Goal: Task Accomplishment & Management: Complete application form

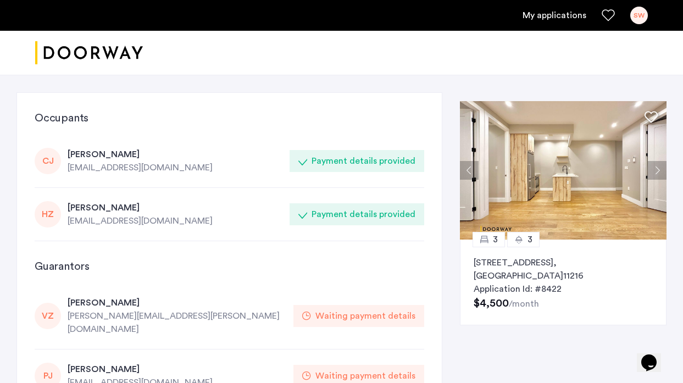
click at [545, 16] on link "My applications" at bounding box center [554, 15] width 64 height 13
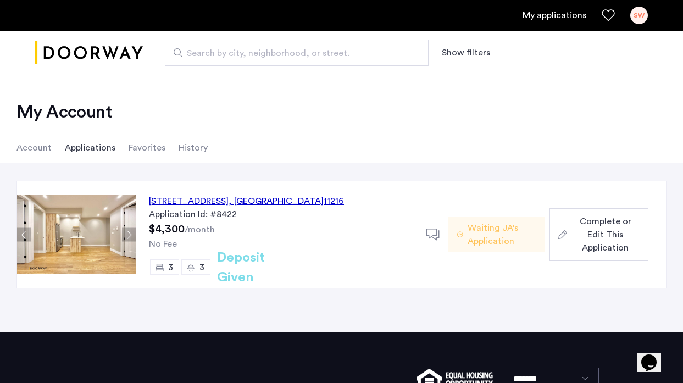
click at [575, 237] on span "Complete or Edit This Application" at bounding box center [605, 235] width 68 height 40
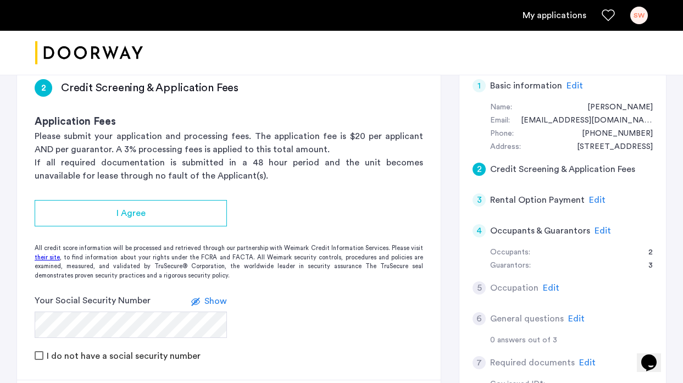
scroll to position [226, 0]
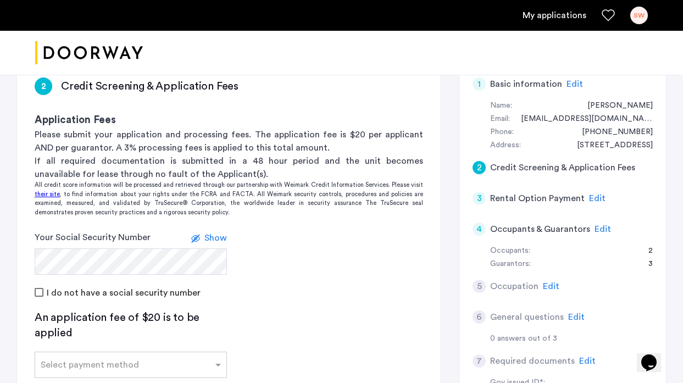
click at [291, 242] on form "Your Social Security Number Show I do not have a social security number" at bounding box center [228, 265] width 423 height 68
click at [218, 233] on span "Show" at bounding box center [215, 237] width 23 height 9
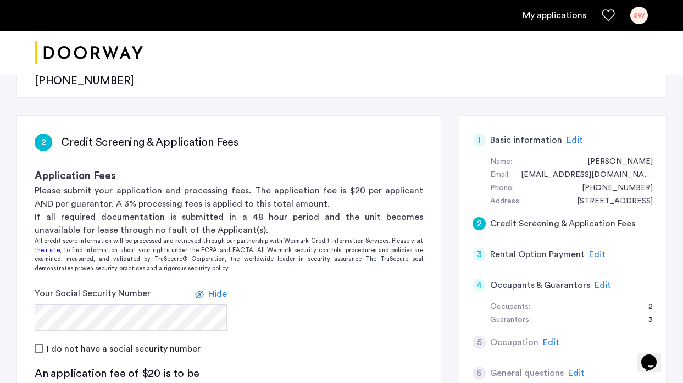
scroll to position [171, 0]
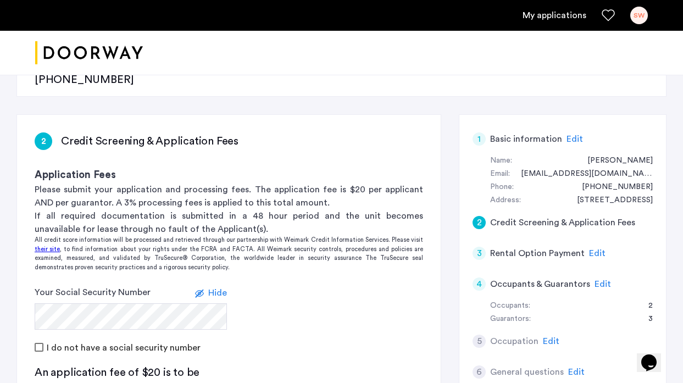
click at [599, 280] on span "Edit" at bounding box center [602, 284] width 16 height 9
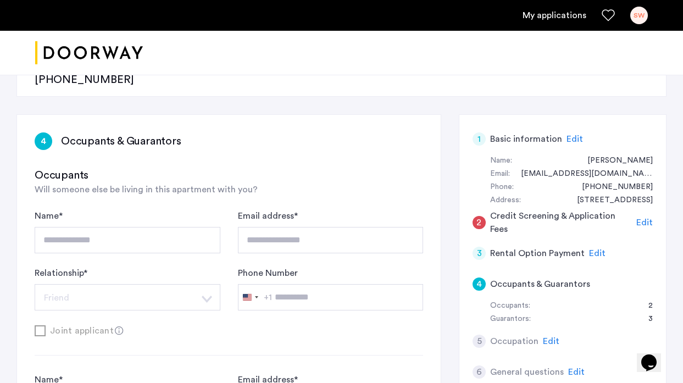
click at [550, 337] on span "Edit" at bounding box center [551, 341] width 16 height 9
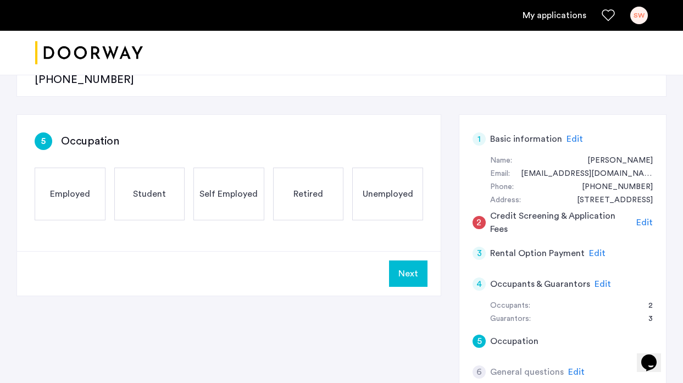
click at [82, 187] on span "Employed" at bounding box center [70, 193] width 40 height 13
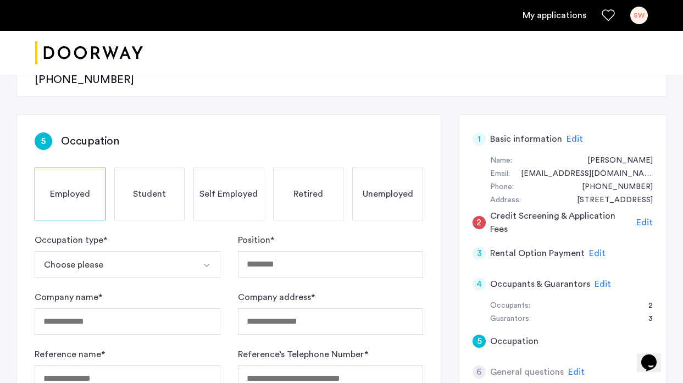
click at [209, 261] on img "Select option" at bounding box center [206, 265] width 9 height 9
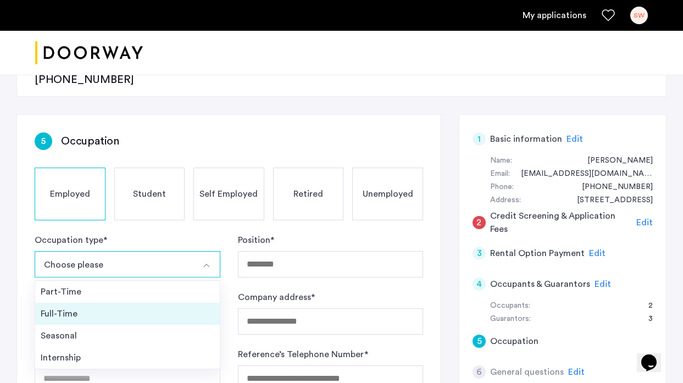
click at [187, 307] on div "Full-Time" at bounding box center [128, 313] width 174 height 13
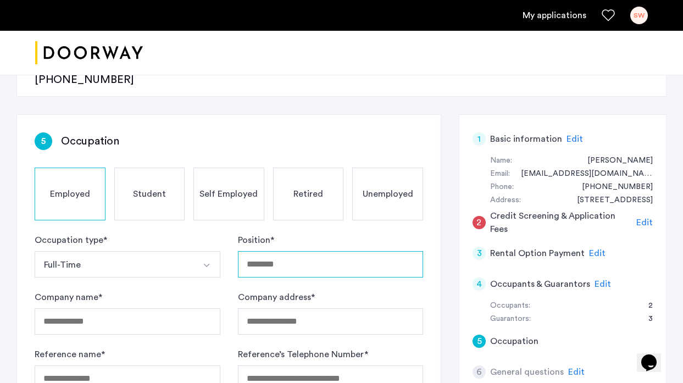
click at [275, 251] on input "Position *" at bounding box center [331, 264] width 186 height 26
type input "**********"
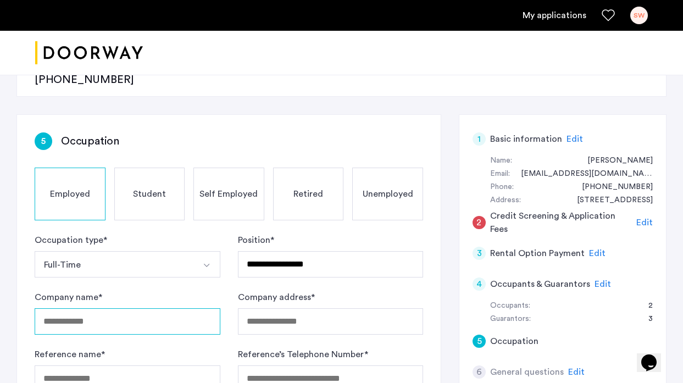
click at [76, 308] on input "Company name *" at bounding box center [128, 321] width 186 height 26
type input "**********"
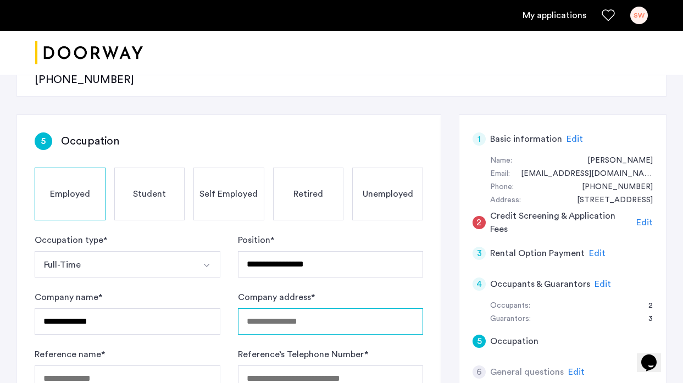
click at [255, 308] on input "Company address *" at bounding box center [331, 321] width 186 height 26
type input "**********"
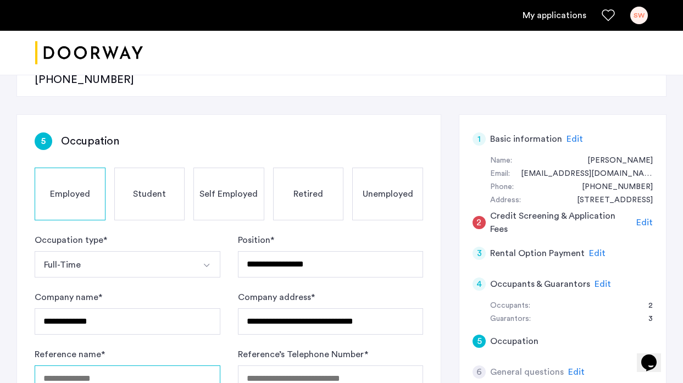
click at [144, 365] on input "Reference name *" at bounding box center [128, 378] width 186 height 26
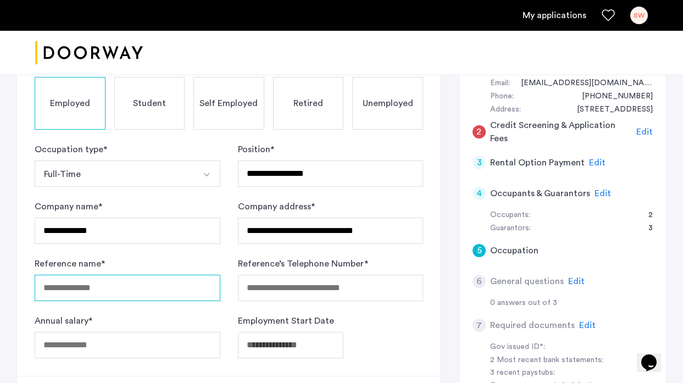
scroll to position [261, 0]
drag, startPoint x: 113, startPoint y: 252, endPoint x: 41, endPoint y: 252, distance: 72.0
click at [41, 275] on input "**********" at bounding box center [128, 288] width 186 height 26
type input "****"
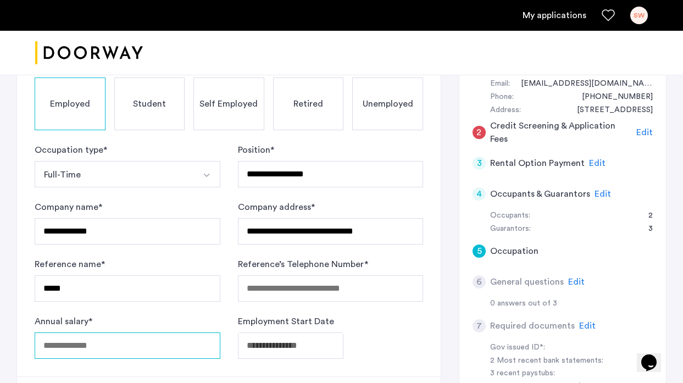
click at [46, 332] on input "Annual salary *" at bounding box center [128, 345] width 186 height 26
type input "******"
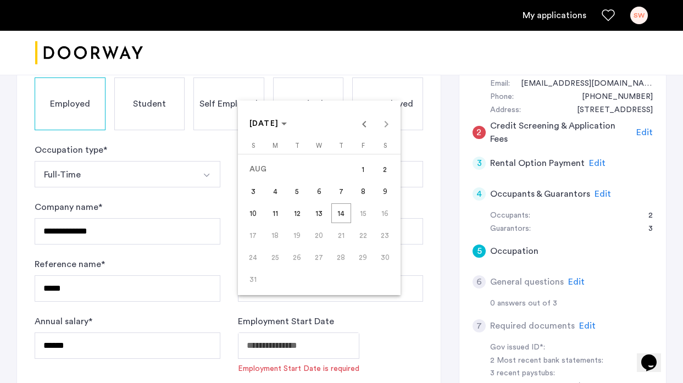
click at [287, 126] on span "[DATE]" at bounding box center [268, 123] width 38 height 9
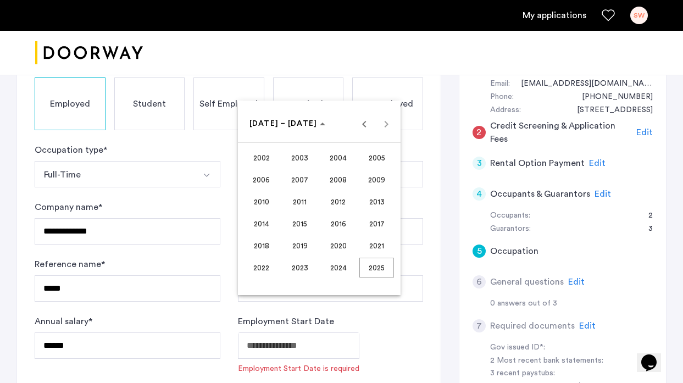
click at [368, 243] on span "2021" at bounding box center [376, 246] width 35 height 20
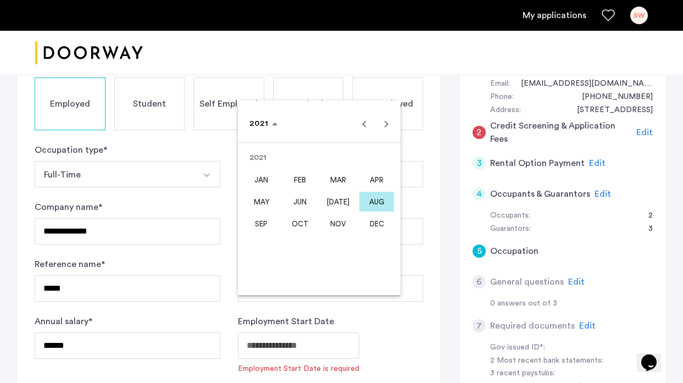
click at [306, 200] on span "JUN" at bounding box center [299, 202] width 35 height 20
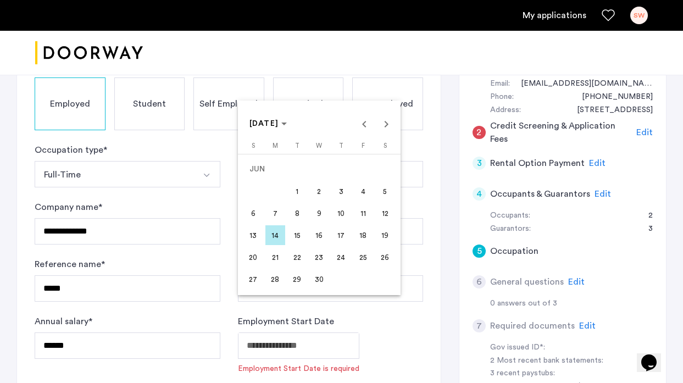
click at [298, 196] on span "1" at bounding box center [297, 191] width 20 height 20
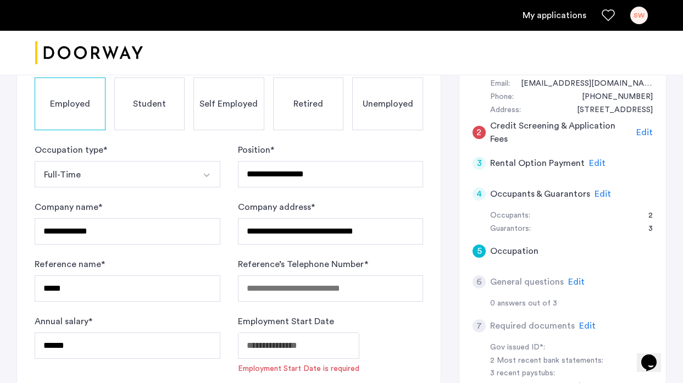
type input "**********"
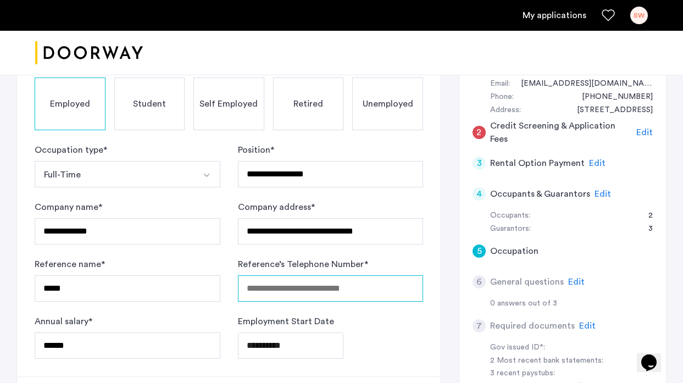
click at [311, 275] on input "Reference’s Telephone Number *" at bounding box center [331, 288] width 186 height 26
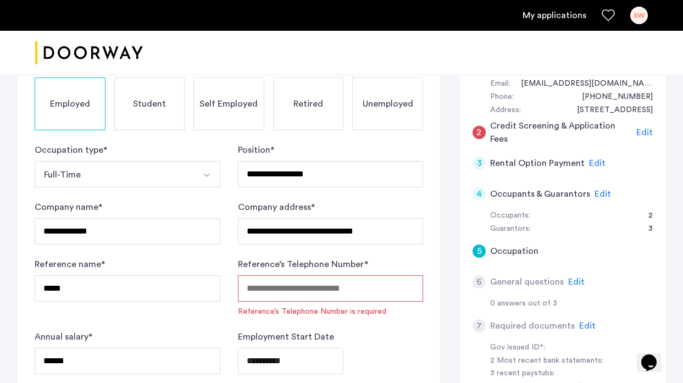
click at [341, 275] on input "Reference’s Telephone Number *" at bounding box center [331, 288] width 186 height 26
paste input "**********"
type input "**********"
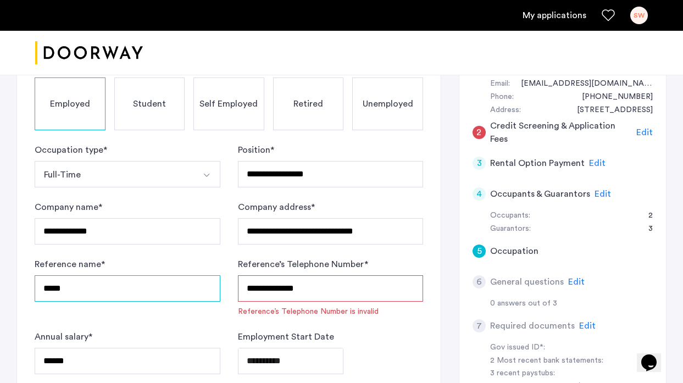
click at [68, 275] on input "****" at bounding box center [128, 288] width 186 height 26
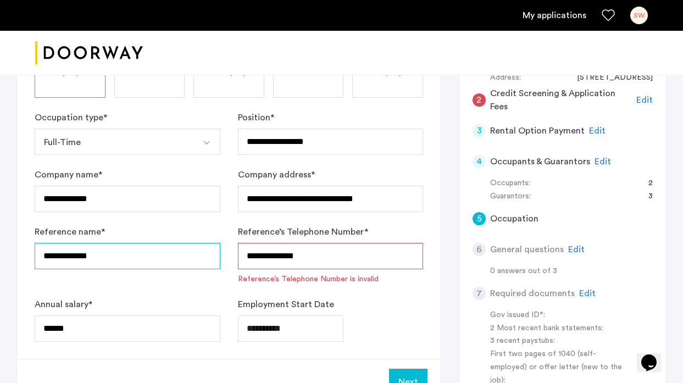
scroll to position [295, 0]
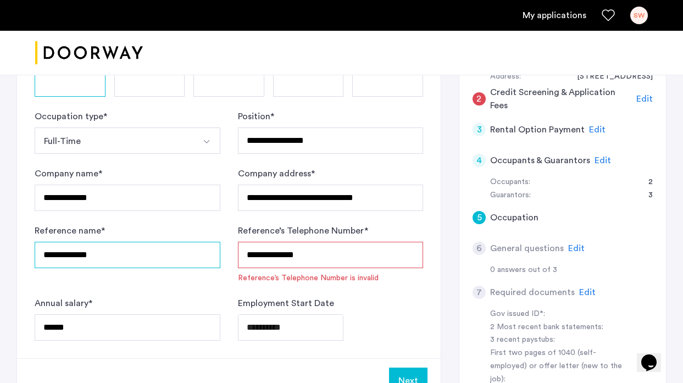
type input "**********"
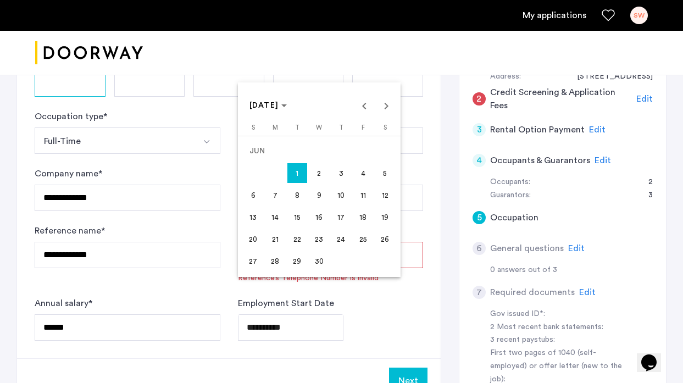
click at [343, 59] on div at bounding box center [341, 191] width 683 height 383
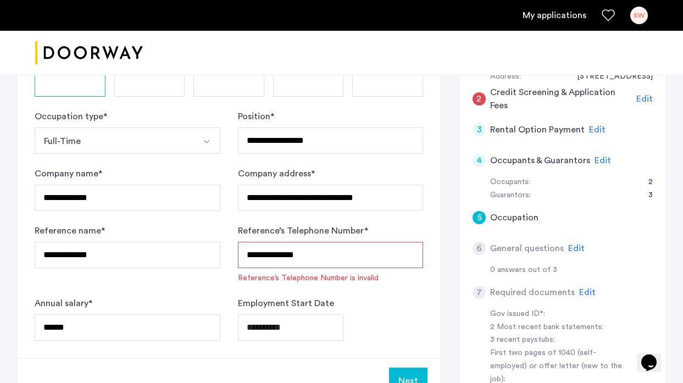
click at [267, 242] on input "**********" at bounding box center [331, 255] width 186 height 26
click at [249, 242] on input "**********" at bounding box center [331, 255] width 186 height 26
click at [264, 242] on input "**********" at bounding box center [331, 255] width 186 height 26
click at [302, 242] on input "**********" at bounding box center [331, 255] width 186 height 26
click at [246, 242] on input "**********" at bounding box center [331, 255] width 186 height 26
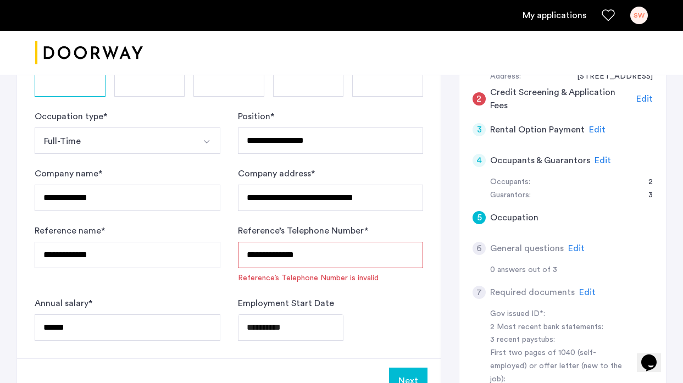
click at [356, 242] on input "**********" at bounding box center [331, 255] width 186 height 26
drag, startPoint x: 253, startPoint y: 219, endPoint x: 244, endPoint y: 219, distance: 9.3
click at [244, 242] on input "**********" at bounding box center [331, 255] width 186 height 26
click at [265, 242] on input "**********" at bounding box center [331, 255] width 186 height 26
click at [281, 242] on input "**********" at bounding box center [331, 255] width 186 height 26
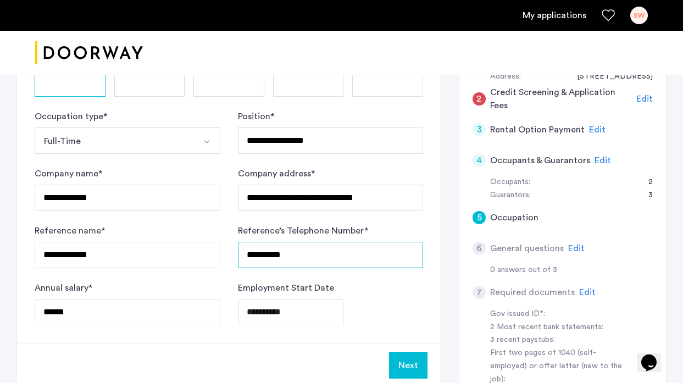
click at [299, 242] on input "**********" at bounding box center [331, 255] width 186 height 26
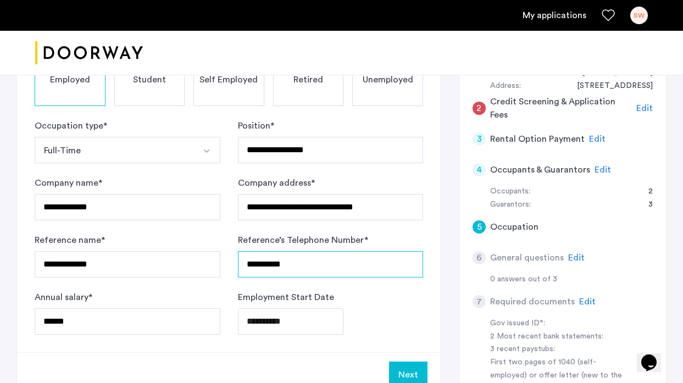
scroll to position [304, 0]
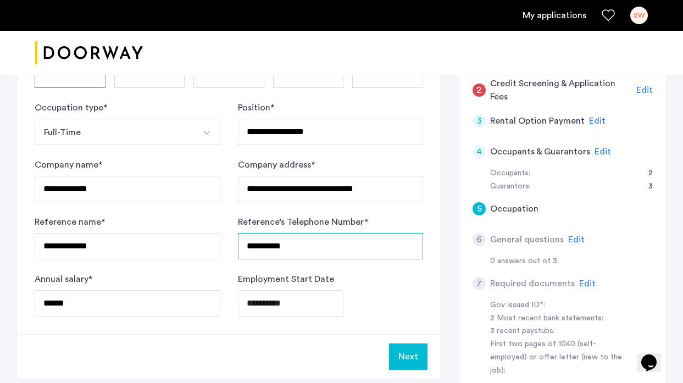
type input "**********"
click at [404, 343] on button "Next" at bounding box center [408, 356] width 38 height 26
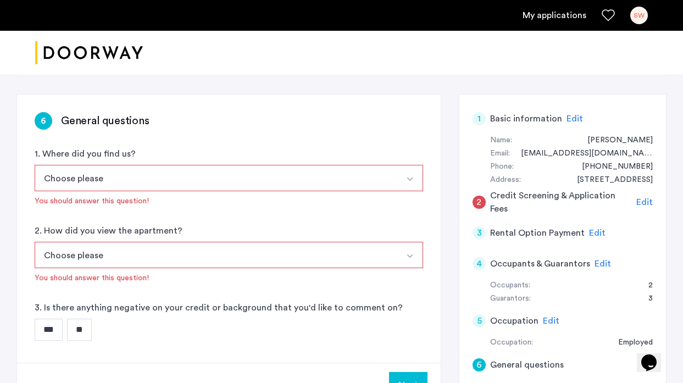
scroll to position [186, 0]
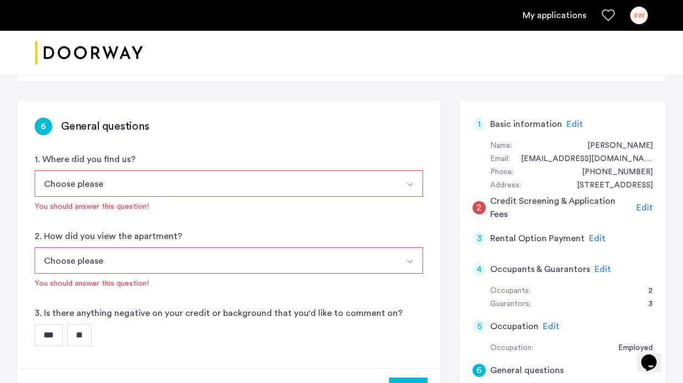
click at [354, 170] on button "Choose please" at bounding box center [216, 183] width 363 height 26
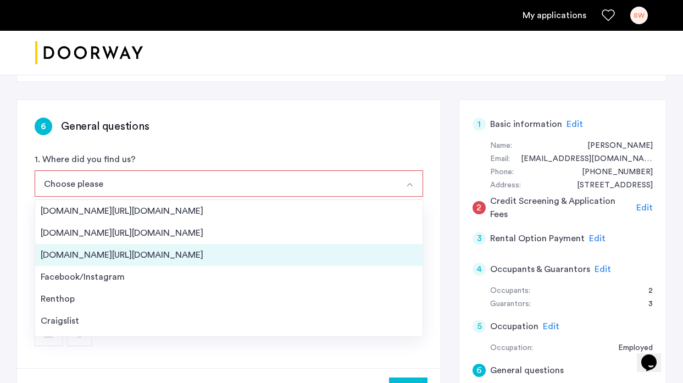
scroll to position [18, 0]
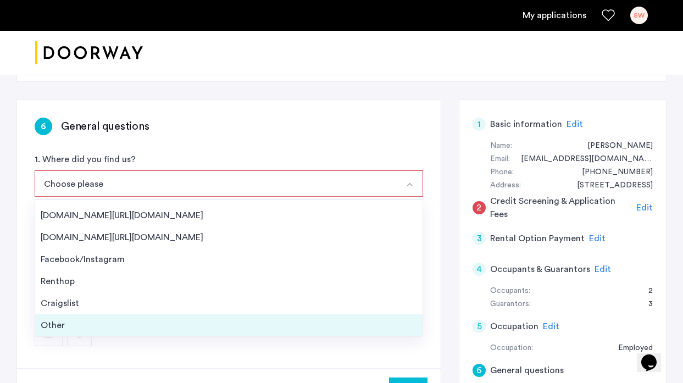
click at [72, 319] on div "Other" at bounding box center [229, 325] width 376 height 13
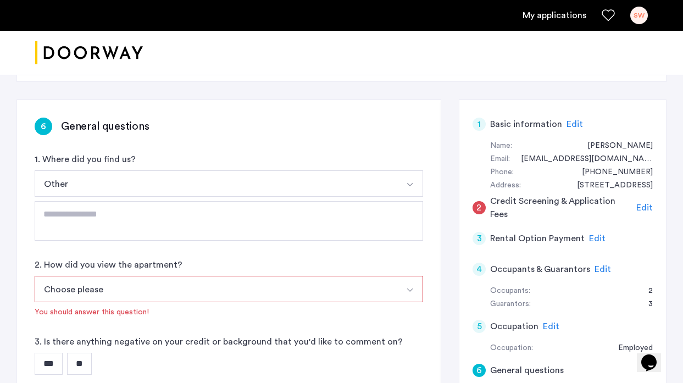
click at [407, 286] on img "Select option" at bounding box center [409, 290] width 9 height 9
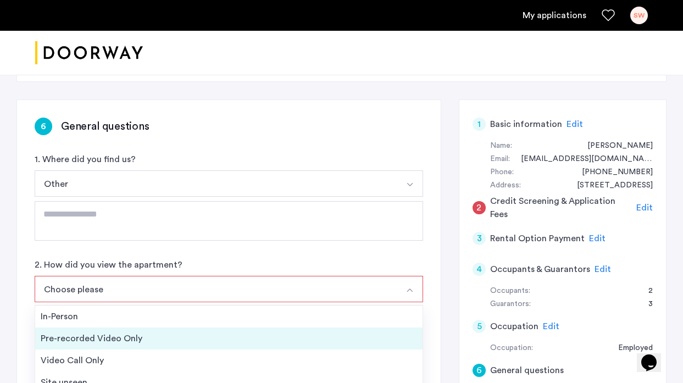
click at [135, 332] on div "Pre-recorded Video Only" at bounding box center [229, 338] width 376 height 13
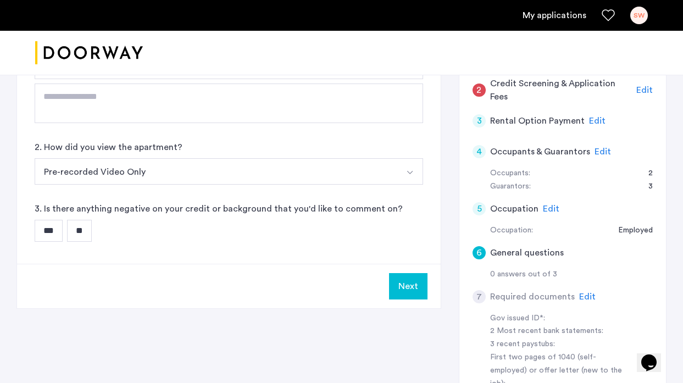
scroll to position [305, 0]
click at [90, 219] on input "**" at bounding box center [79, 230] width 25 height 22
click at [412, 272] on button "Next" at bounding box center [408, 285] width 38 height 26
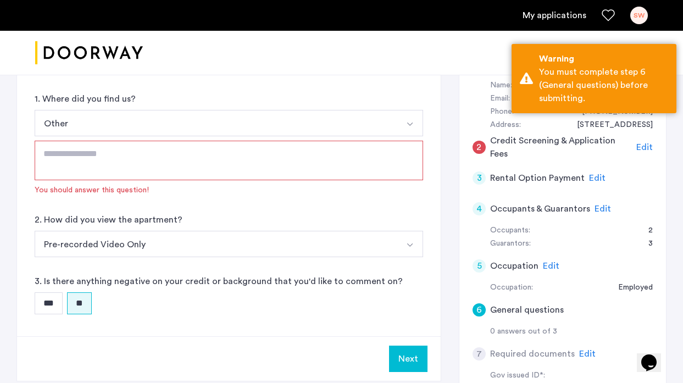
scroll to position [242, 0]
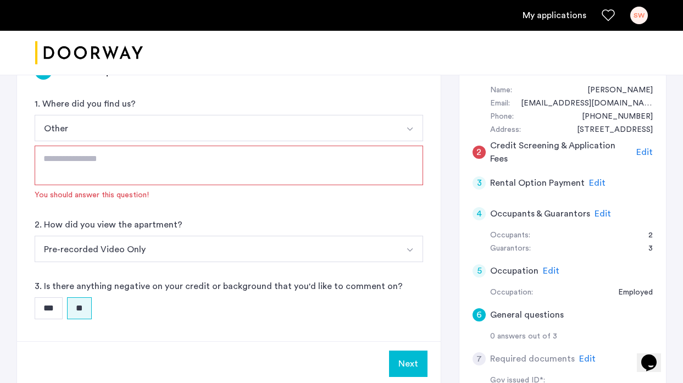
click at [77, 146] on textarea at bounding box center [229, 166] width 388 height 40
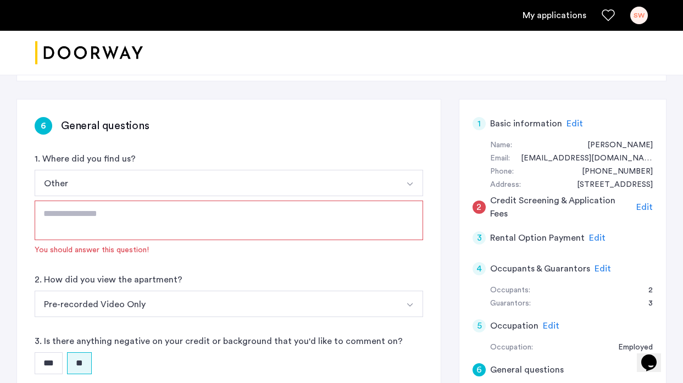
scroll to position [183, 0]
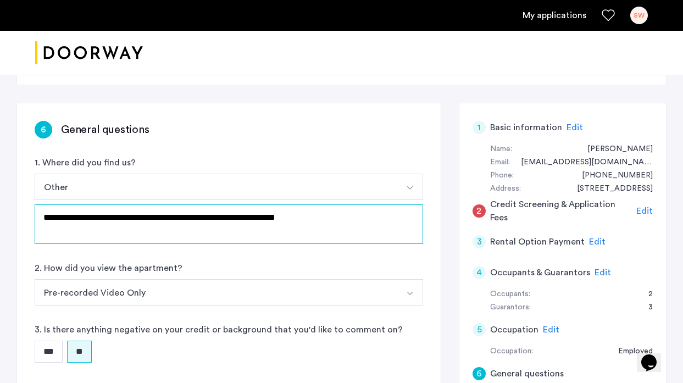
drag, startPoint x: 324, startPoint y: 181, endPoint x: 110, endPoint y: 182, distance: 213.7
click at [110, 204] on textarea "**********" at bounding box center [229, 224] width 388 height 40
type textarea "**********"
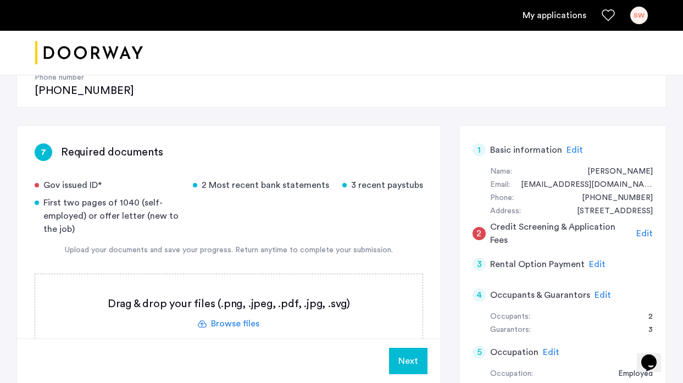
scroll to position [163, 0]
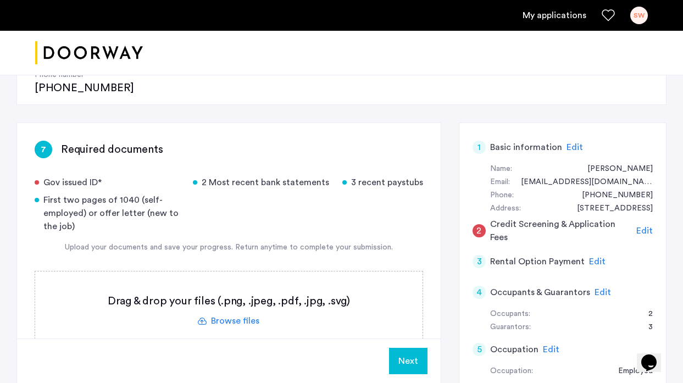
click at [228, 282] on label at bounding box center [228, 310] width 387 height 78
click at [0, 0] on input "file" at bounding box center [0, 0] width 0 height 0
click at [226, 282] on label at bounding box center [228, 310] width 387 height 78
click at [0, 0] on input "file" at bounding box center [0, 0] width 0 height 0
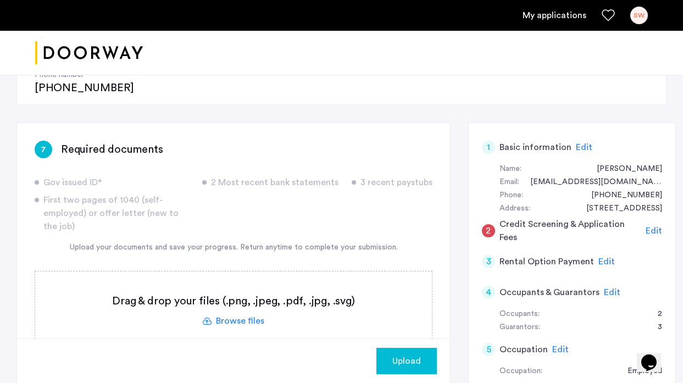
click at [385, 361] on div "Upload" at bounding box center [406, 360] width 43 height 13
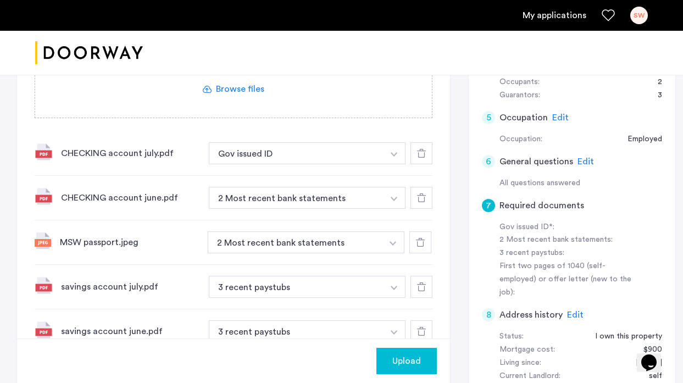
scroll to position [398, 0]
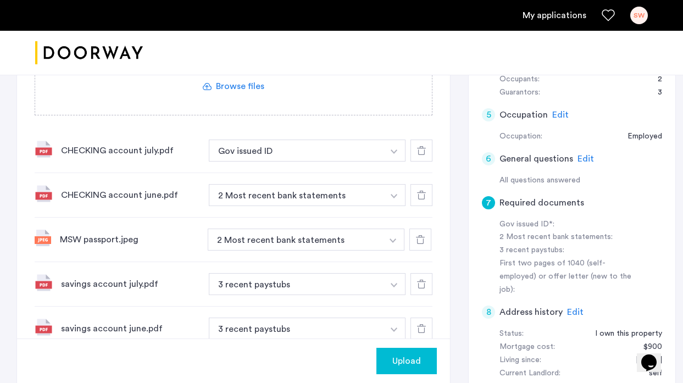
click at [391, 149] on img "button" at bounding box center [394, 151] width 7 height 4
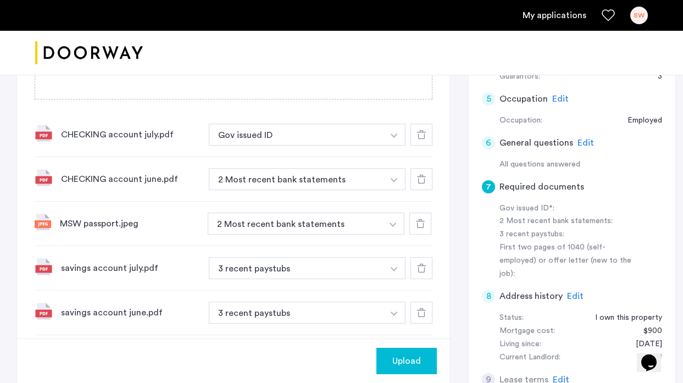
scroll to position [420, 0]
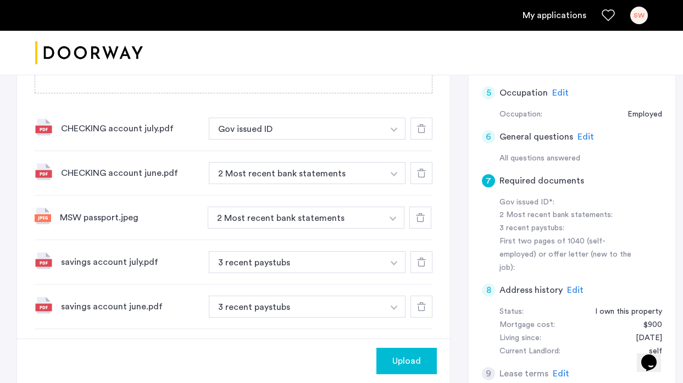
click at [391, 132] on img "button" at bounding box center [394, 129] width 7 height 4
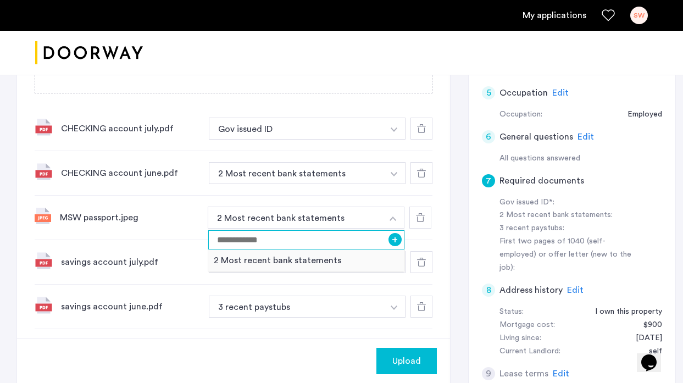
click at [364, 230] on input at bounding box center [306, 239] width 196 height 19
type input "**********"
click at [388, 233] on button "+" at bounding box center [394, 239] width 13 height 13
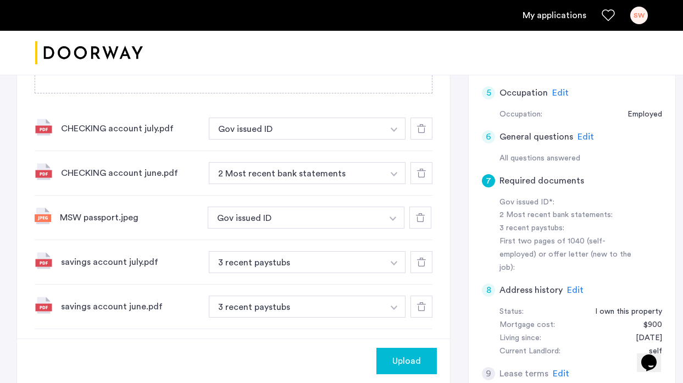
click at [383, 118] on button "button" at bounding box center [394, 129] width 23 height 22
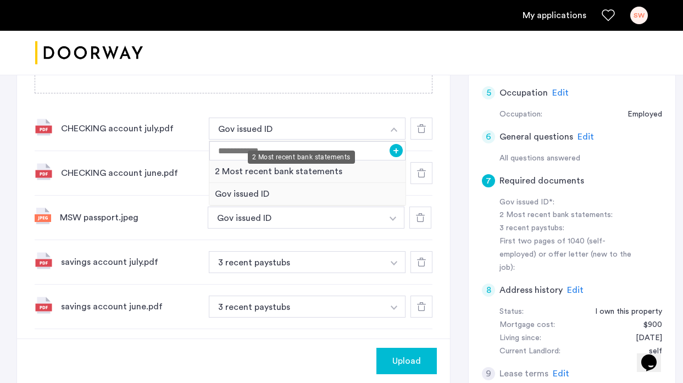
click at [341, 160] on div "2 Most recent bank statements" at bounding box center [307, 171] width 196 height 23
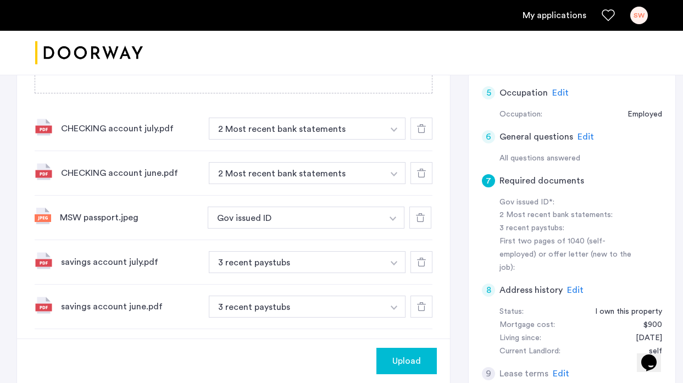
click at [391, 132] on img "button" at bounding box center [394, 129] width 7 height 4
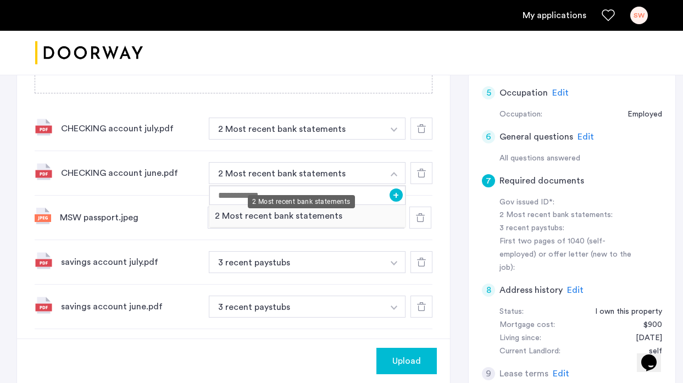
click at [349, 205] on div "2 Most recent bank statements" at bounding box center [307, 216] width 196 height 23
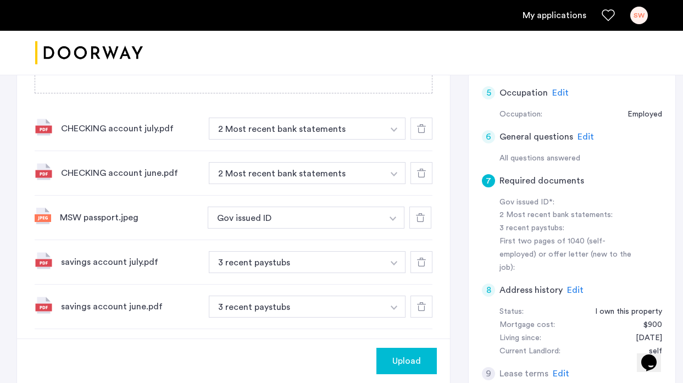
click at [391, 127] on img "button" at bounding box center [394, 129] width 7 height 4
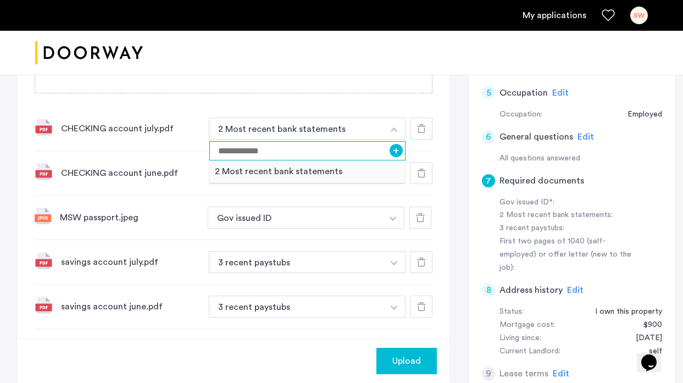
click at [275, 141] on input at bounding box center [307, 150] width 196 height 19
click at [215, 141] on input "**********" at bounding box center [307, 150] width 196 height 19
type input "**********"
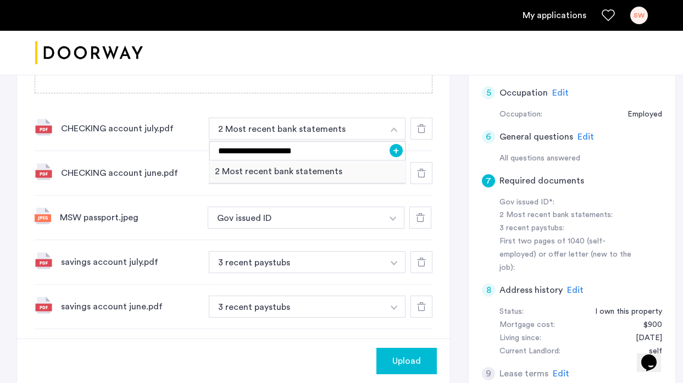
click at [389, 144] on button "+" at bounding box center [395, 150] width 13 height 13
click at [391, 132] on img "button" at bounding box center [394, 129] width 7 height 4
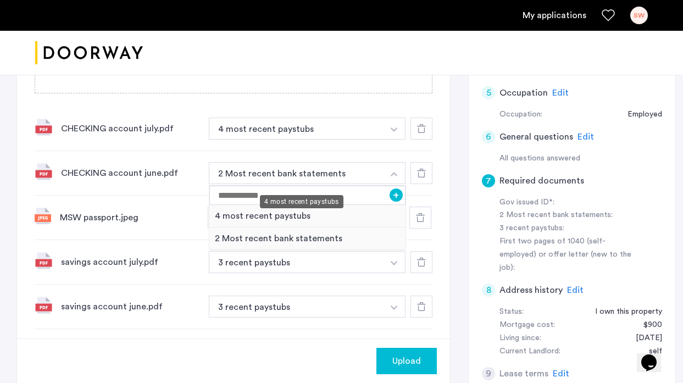
click at [326, 205] on div "4 most recent paystubs" at bounding box center [307, 216] width 196 height 23
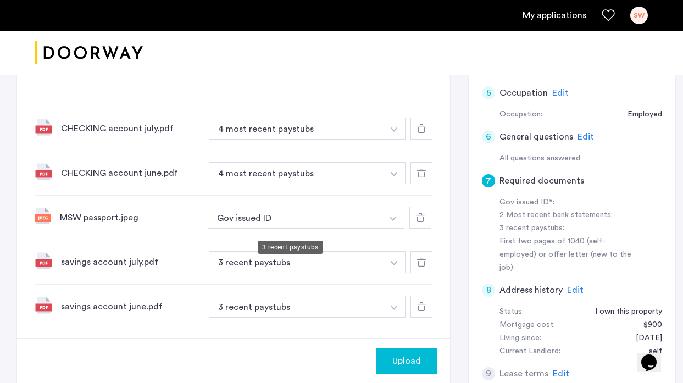
click at [333, 251] on button "3 recent paystubs" at bounding box center [296, 262] width 175 height 22
click at [336, 251] on button "3 recent paystubs" at bounding box center [296, 262] width 175 height 22
click at [391, 132] on img "button" at bounding box center [394, 129] width 7 height 4
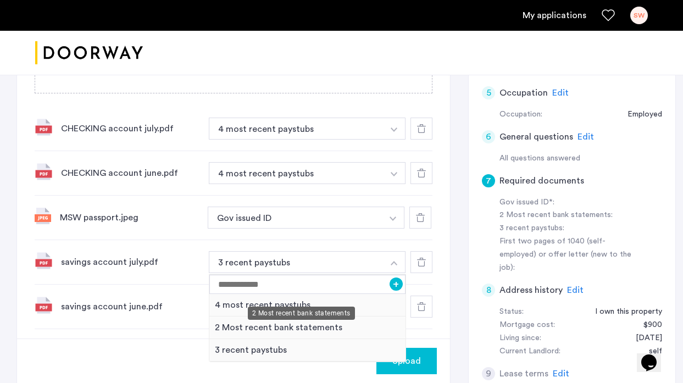
click at [328, 316] on div "2 Most recent bank statements" at bounding box center [307, 327] width 196 height 23
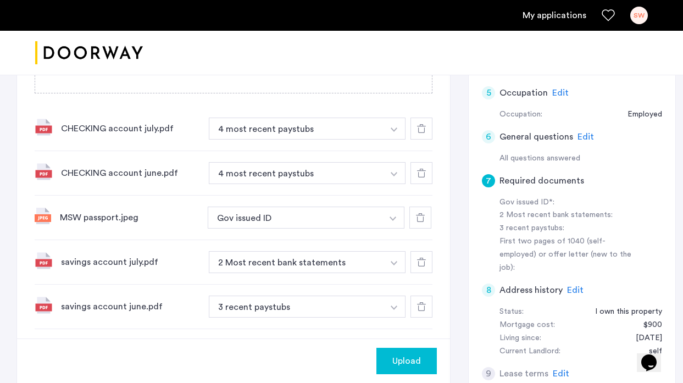
click at [391, 132] on img "button" at bounding box center [394, 129] width 7 height 4
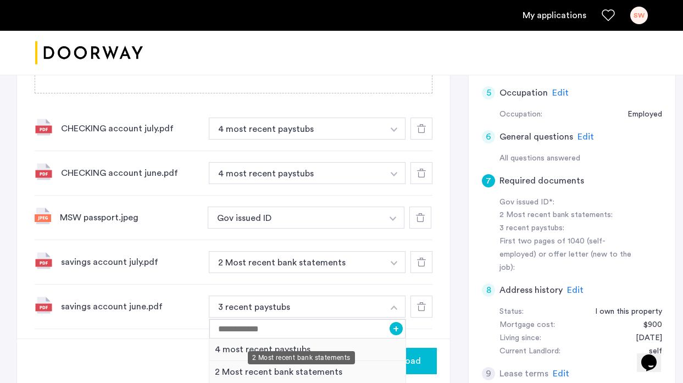
click at [237, 361] on div "2 Most recent bank statements" at bounding box center [307, 372] width 196 height 23
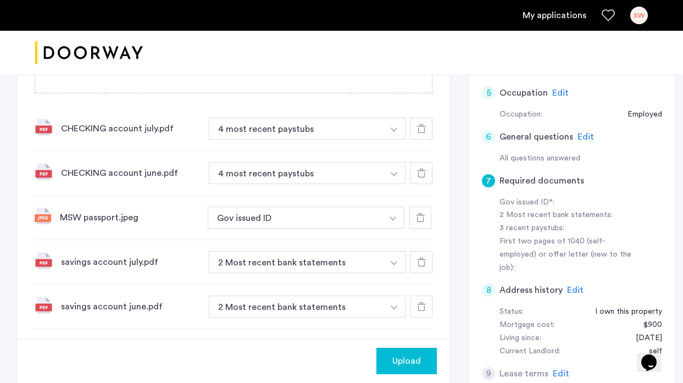
click at [384, 140] on button "button" at bounding box center [394, 129] width 23 height 22
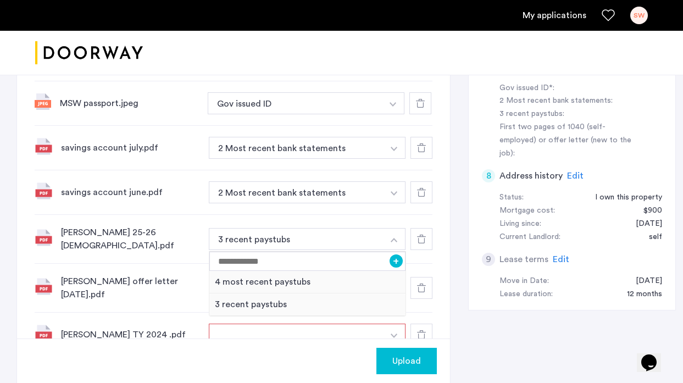
scroll to position [533, 0]
click at [293, 252] on input at bounding box center [307, 261] width 196 height 19
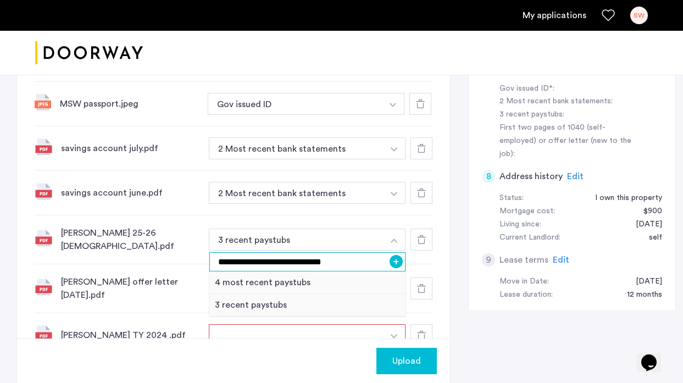
type input "**********"
click at [389, 255] on button "+" at bounding box center [395, 261] width 13 height 13
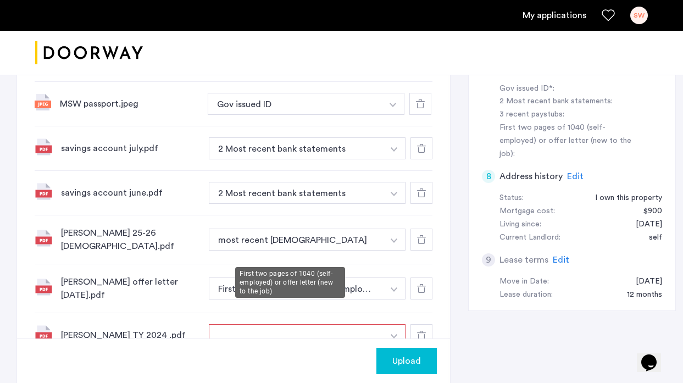
click at [350, 277] on button "First two pages of 1040 (self-employed) or offer letter (new to the job)" at bounding box center [296, 288] width 175 height 22
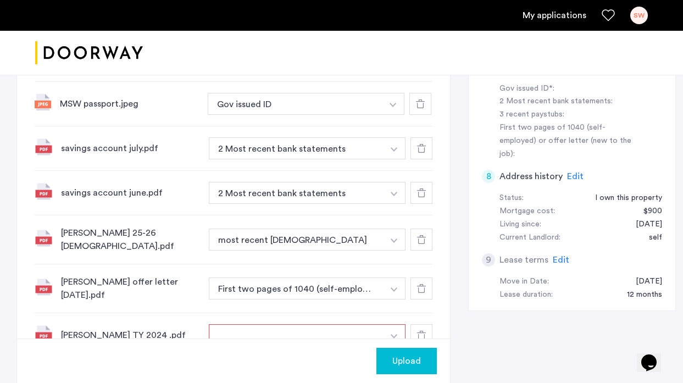
click at [383, 324] on button "button" at bounding box center [394, 335] width 23 height 22
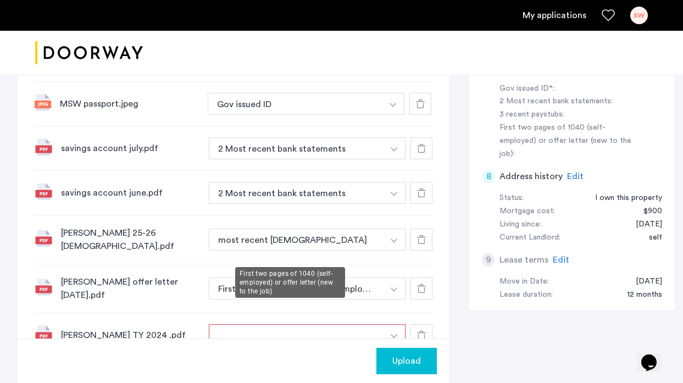
click at [304, 277] on button "First two pages of 1040 (self-employed) or offer letter (new to the job)" at bounding box center [296, 288] width 175 height 22
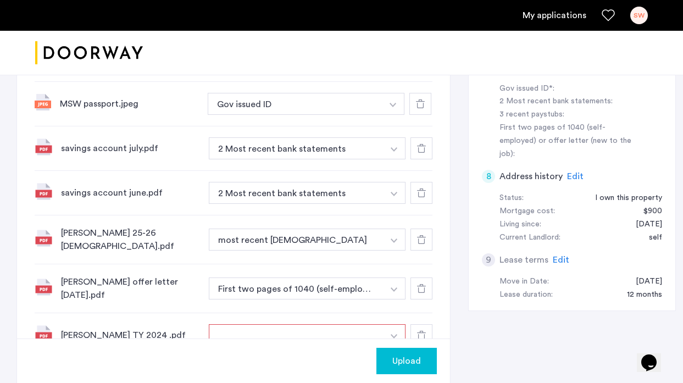
click at [391, 18] on img "button" at bounding box center [394, 16] width 7 height 4
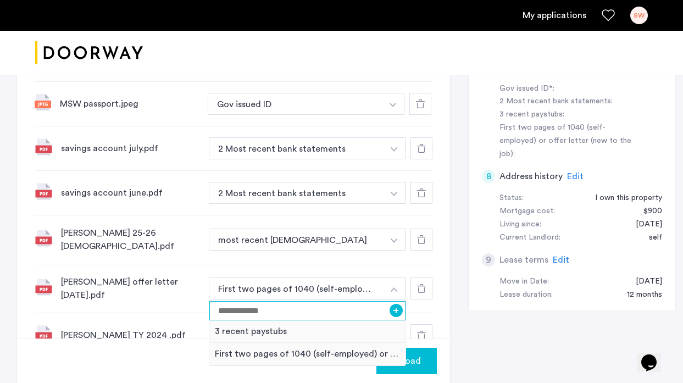
click at [364, 301] on input at bounding box center [307, 310] width 196 height 19
type input "**********"
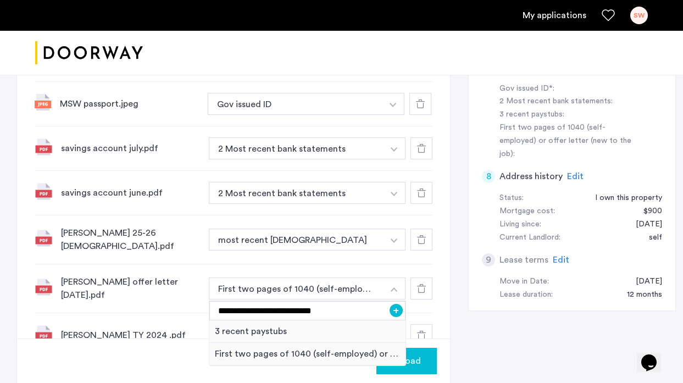
click at [389, 304] on button "+" at bounding box center [395, 310] width 13 height 13
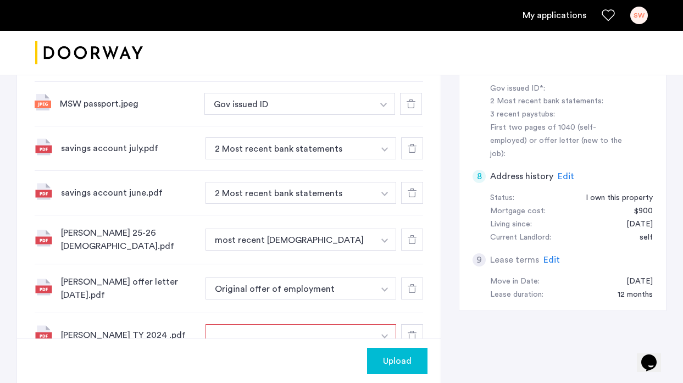
click at [380, 324] on button "button" at bounding box center [384, 335] width 23 height 22
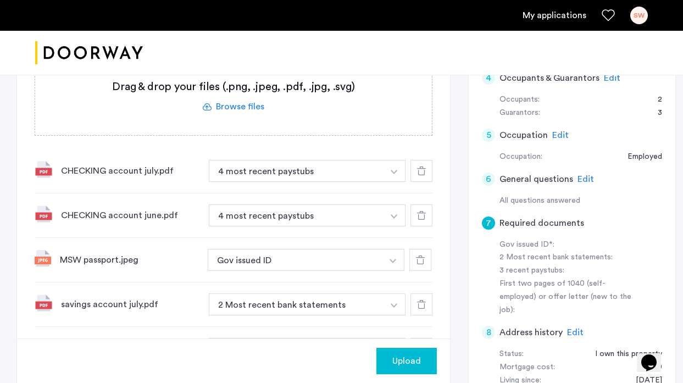
scroll to position [379, 0]
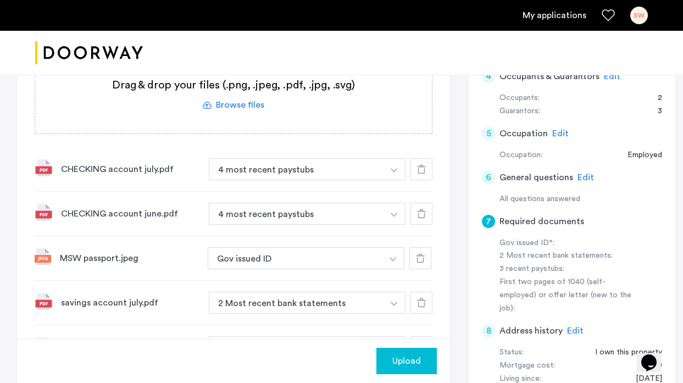
click at [391, 168] on img "button" at bounding box center [394, 170] width 7 height 4
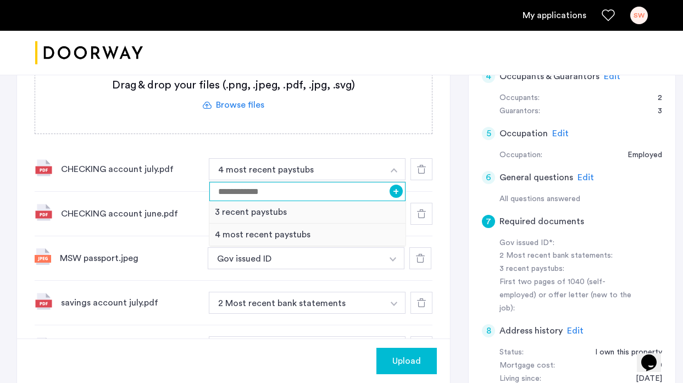
click at [223, 182] on input at bounding box center [307, 191] width 196 height 19
type input "**********"
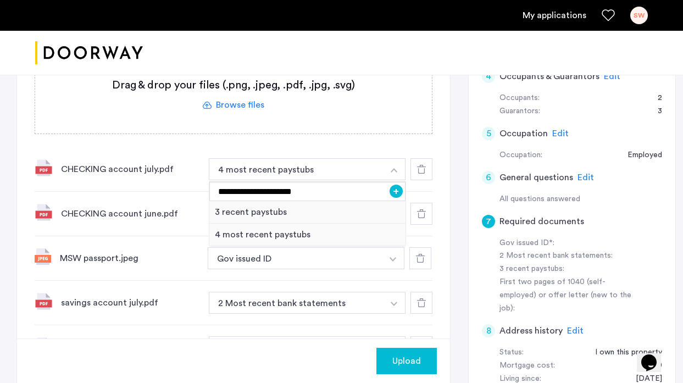
click at [389, 185] on button "+" at bounding box center [395, 191] width 13 height 13
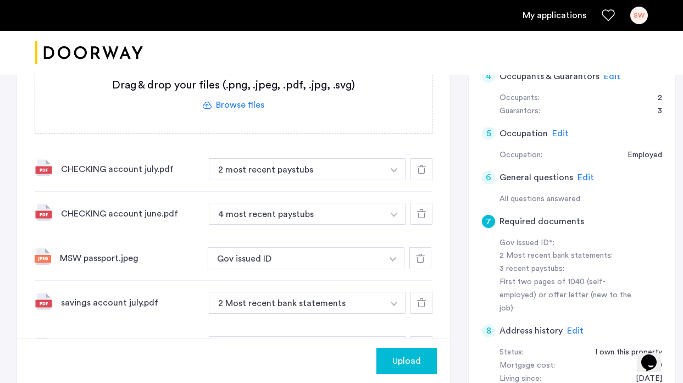
click at [391, 172] on img "button" at bounding box center [394, 170] width 7 height 4
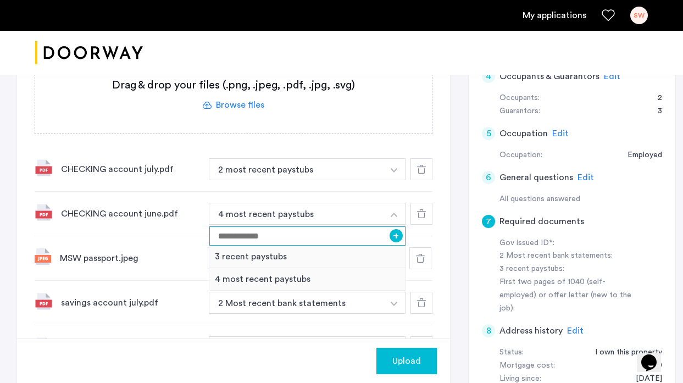
click at [242, 226] on input at bounding box center [307, 235] width 196 height 19
click at [214, 226] on input "**********" at bounding box center [307, 235] width 196 height 19
type input "**********"
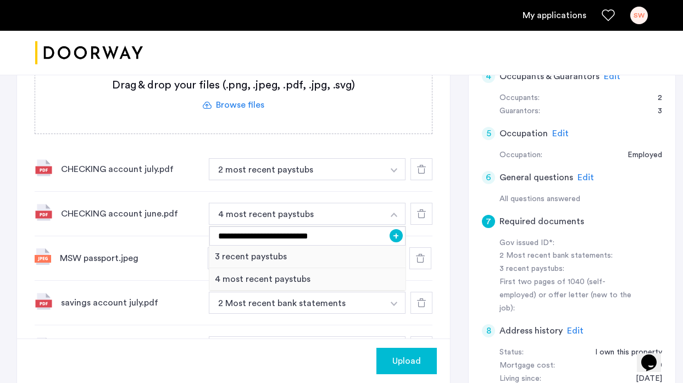
click at [389, 229] on button "+" at bounding box center [395, 235] width 13 height 13
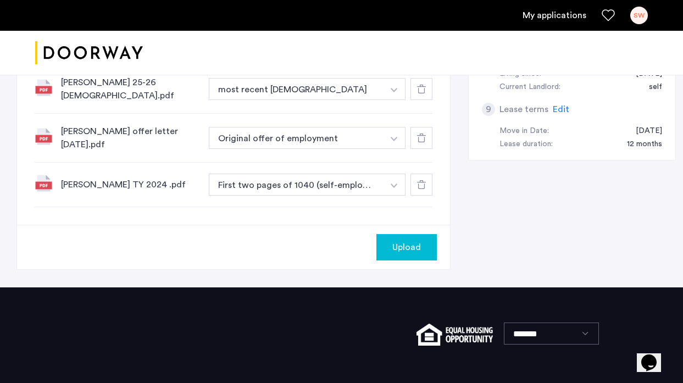
scroll to position [703, 0]
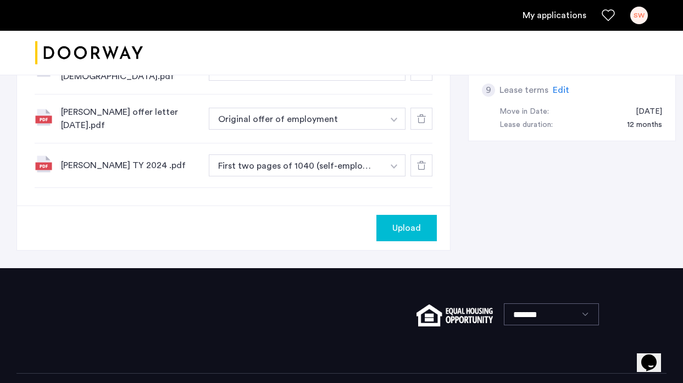
click at [400, 221] on span "Upload" at bounding box center [406, 227] width 29 height 13
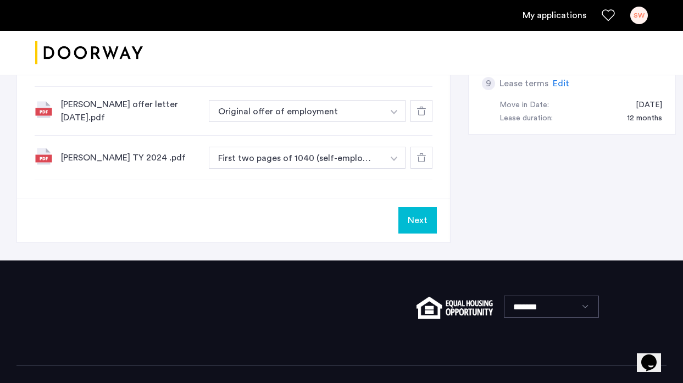
click at [411, 207] on button "Next" at bounding box center [417, 220] width 38 height 26
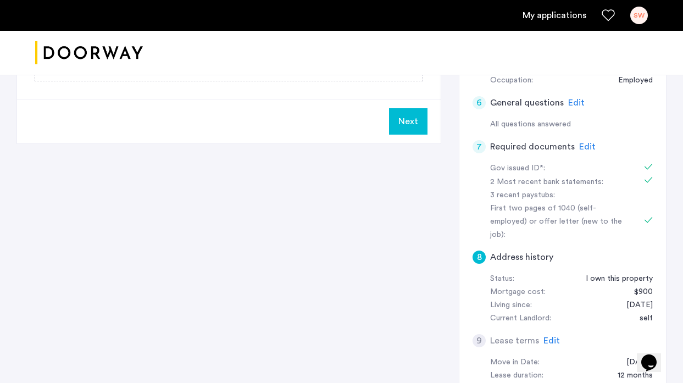
scroll to position [437, 0]
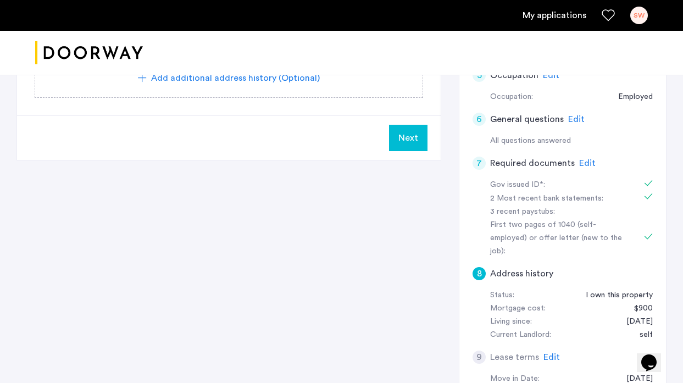
click at [585, 159] on span "Edit" at bounding box center [587, 163] width 16 height 9
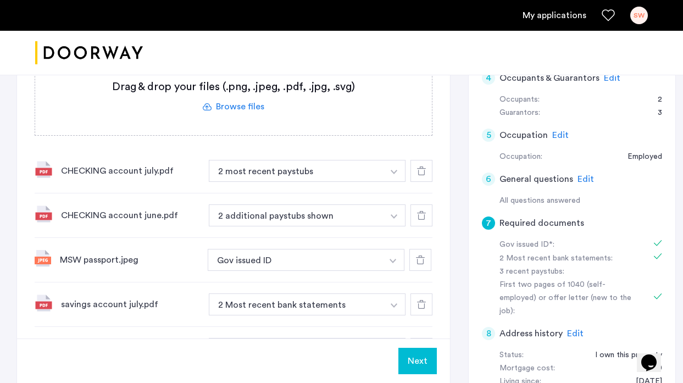
scroll to position [376, 0]
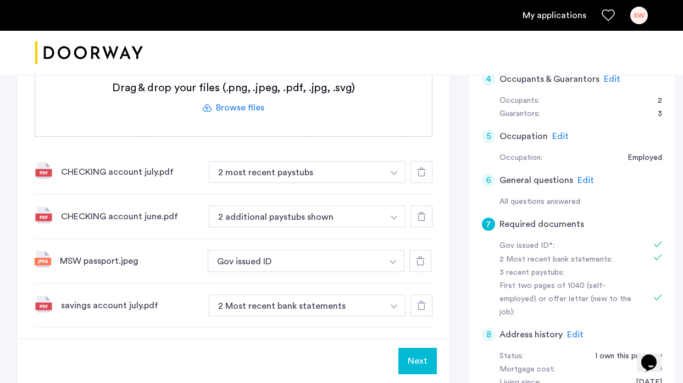
click at [391, 171] on img "button" at bounding box center [394, 173] width 7 height 4
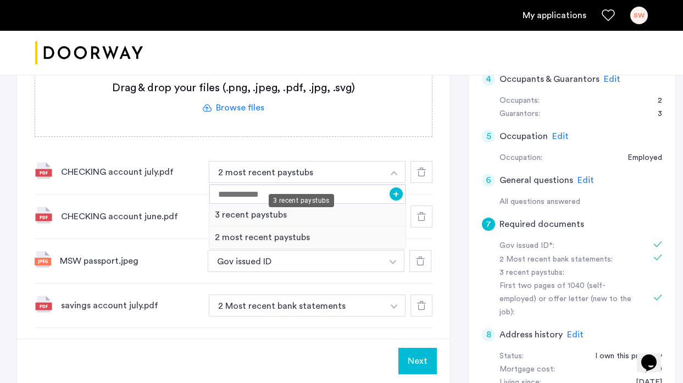
click at [270, 204] on div "3 recent paystubs" at bounding box center [307, 215] width 196 height 23
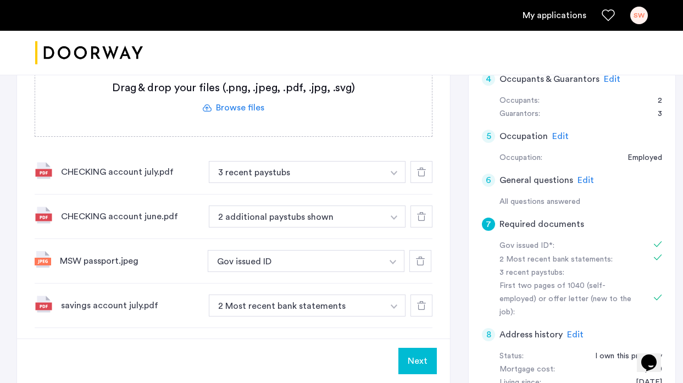
click at [391, 175] on img "button" at bounding box center [394, 173] width 7 height 4
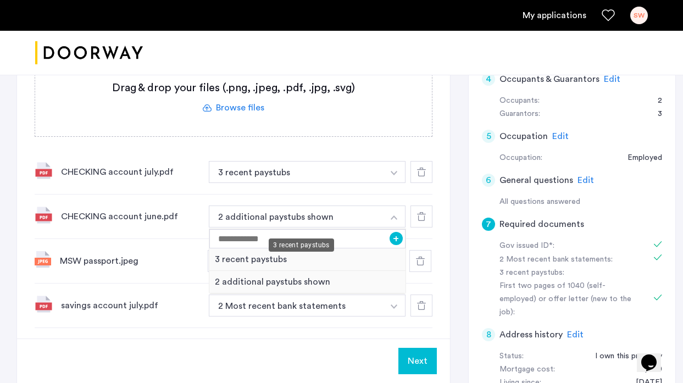
click at [271, 248] on div "3 recent paystubs" at bounding box center [307, 259] width 196 height 23
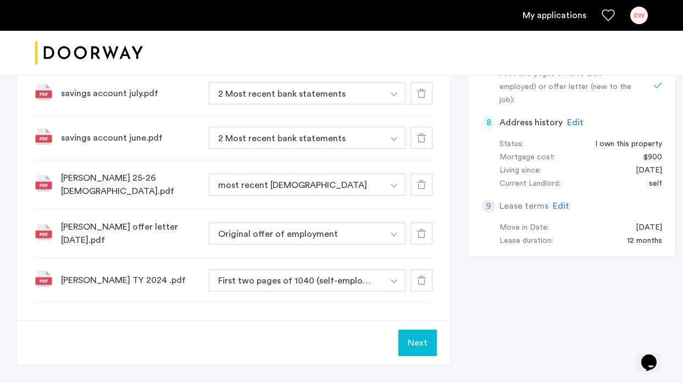
scroll to position [589, 0]
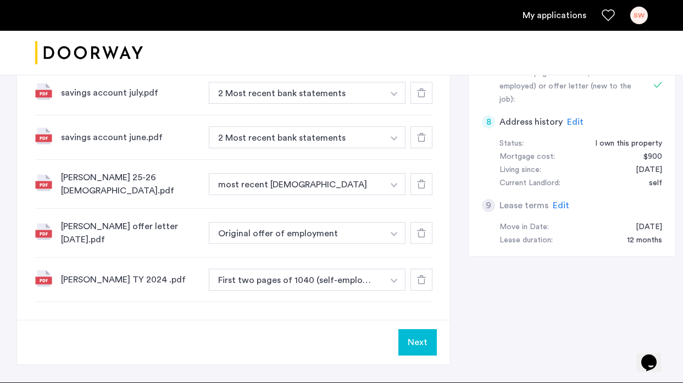
click at [411, 329] on button "Next" at bounding box center [417, 342] width 38 height 26
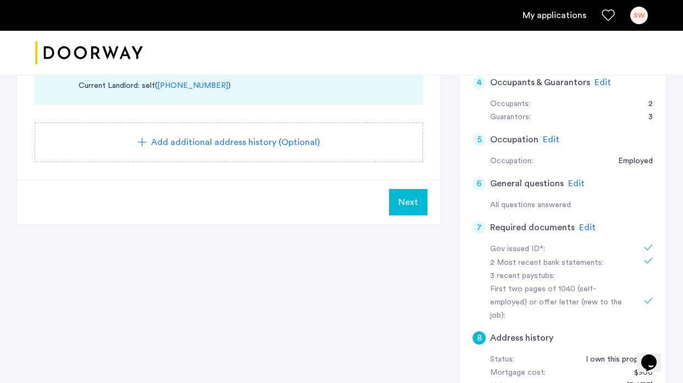
scroll to position [374, 0]
click at [585, 222] on span "Edit" at bounding box center [587, 226] width 16 height 9
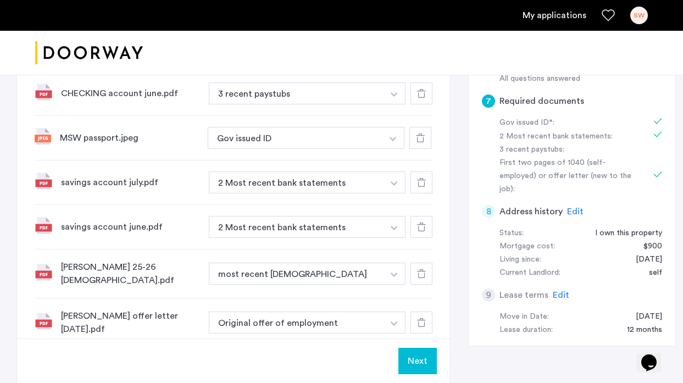
scroll to position [502, 0]
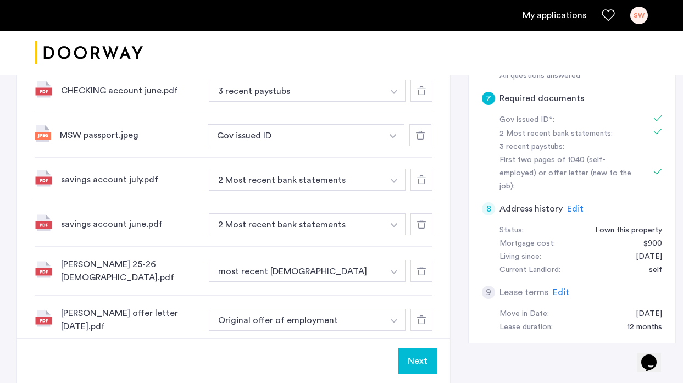
click at [391, 49] on img "button" at bounding box center [394, 47] width 7 height 4
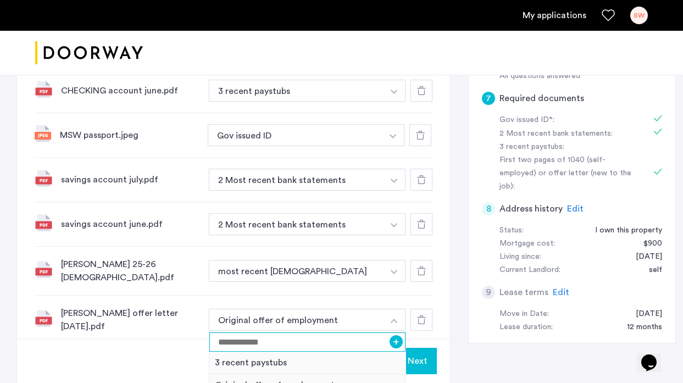
click at [222, 332] on input at bounding box center [307, 341] width 196 height 19
type input "**********"
click at [389, 335] on button "+" at bounding box center [395, 341] width 13 height 13
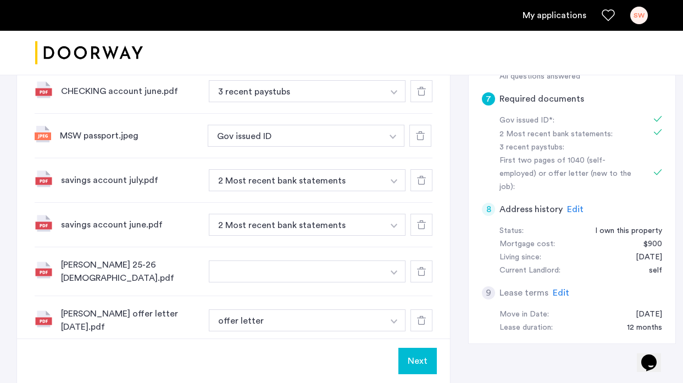
scroll to position [505, 0]
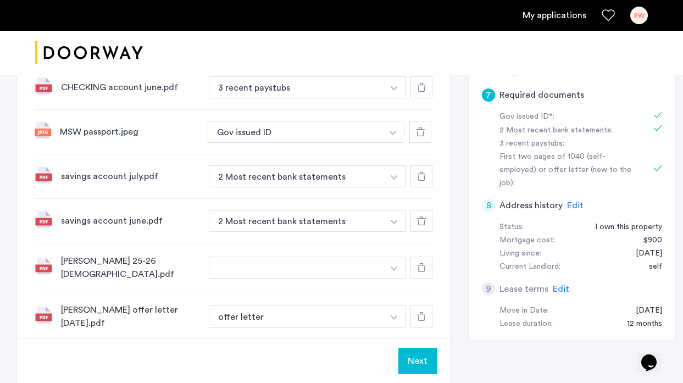
click at [391, 46] on img "button" at bounding box center [394, 44] width 7 height 4
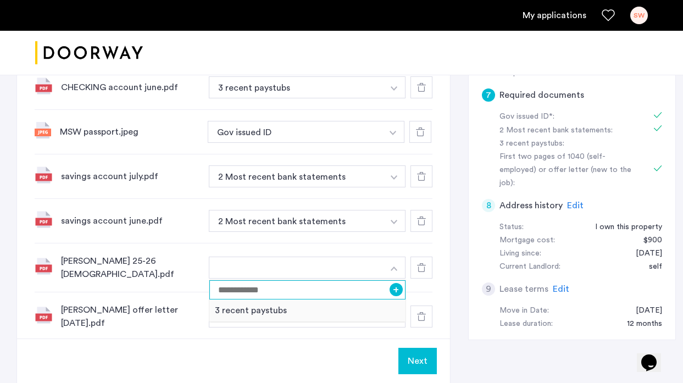
click at [333, 280] on input at bounding box center [307, 289] width 196 height 19
type input "**********"
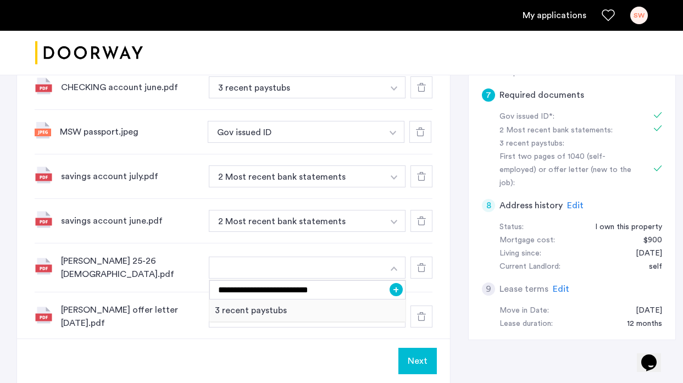
click at [389, 283] on button "+" at bounding box center [395, 289] width 13 height 13
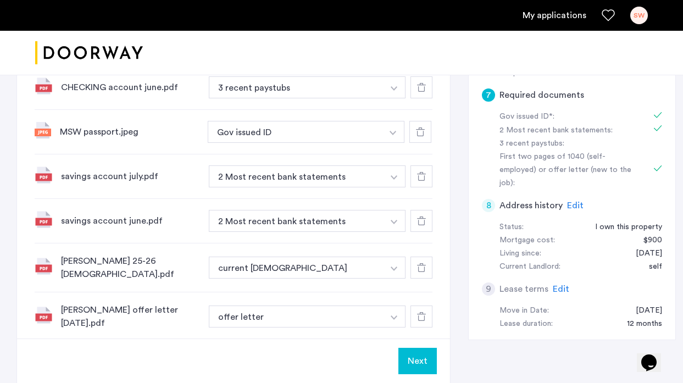
click at [405, 358] on button "Next" at bounding box center [417, 361] width 38 height 26
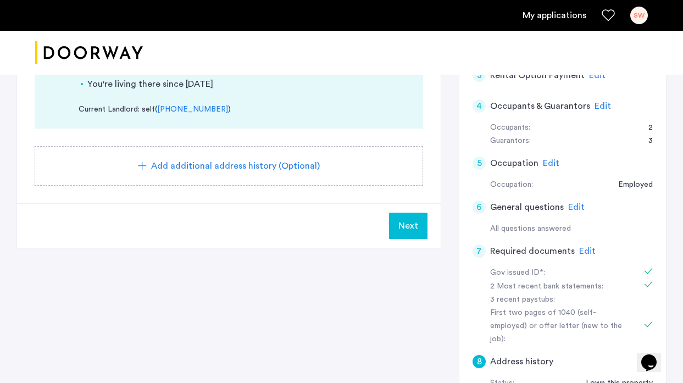
scroll to position [352, 0]
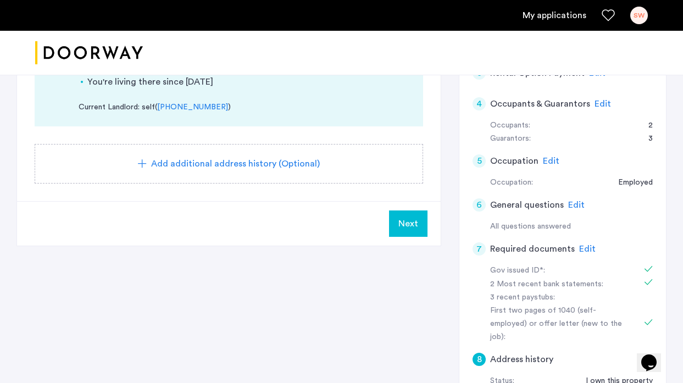
click at [579, 244] on span "Edit" at bounding box center [587, 248] width 16 height 9
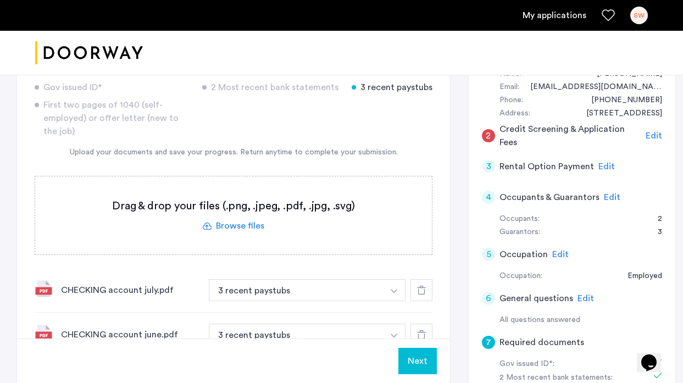
scroll to position [150, 0]
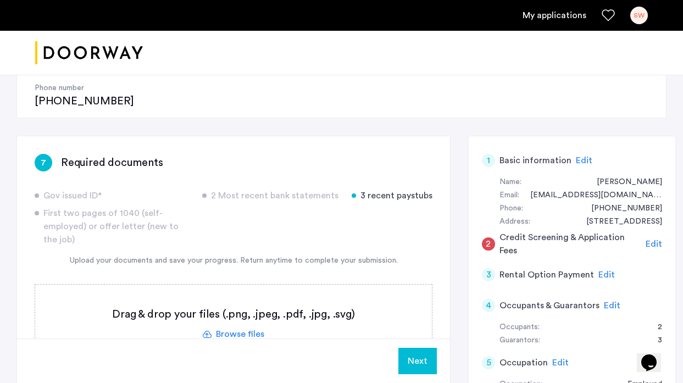
click at [235, 295] on label at bounding box center [233, 324] width 397 height 78
click at [0, 0] on input "file" at bounding box center [0, 0] width 0 height 0
click at [392, 355] on span "Upload" at bounding box center [406, 360] width 29 height 13
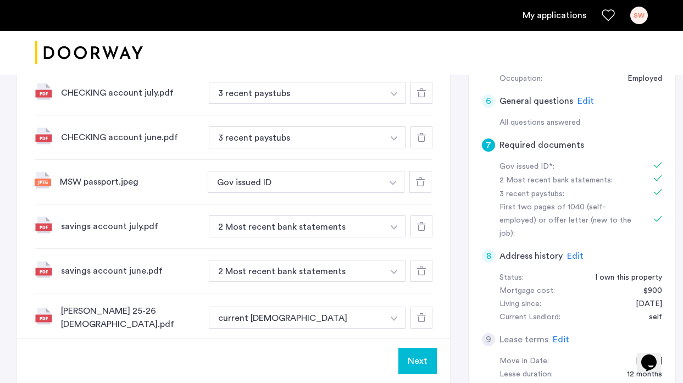
scroll to position [455, 0]
click at [391, 97] on img "button" at bounding box center [394, 94] width 7 height 4
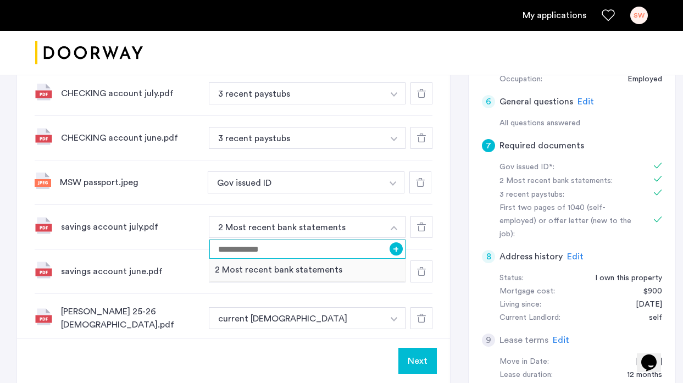
click at [363, 239] on input at bounding box center [307, 248] width 196 height 19
click at [383, 164] on div "MSW passport.jpeg Gov issued ID + Gov issued ID" at bounding box center [234, 182] width 398 height 44
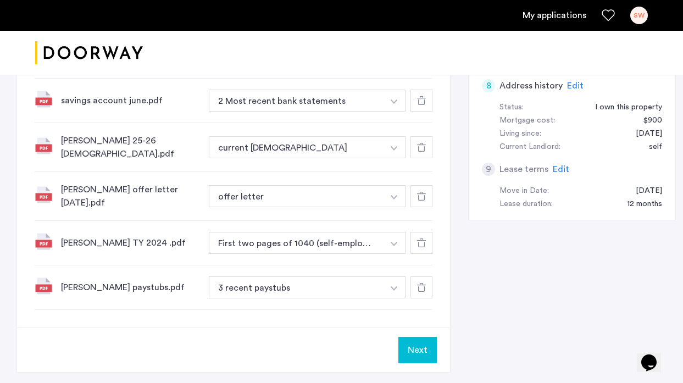
scroll to position [634, 0]
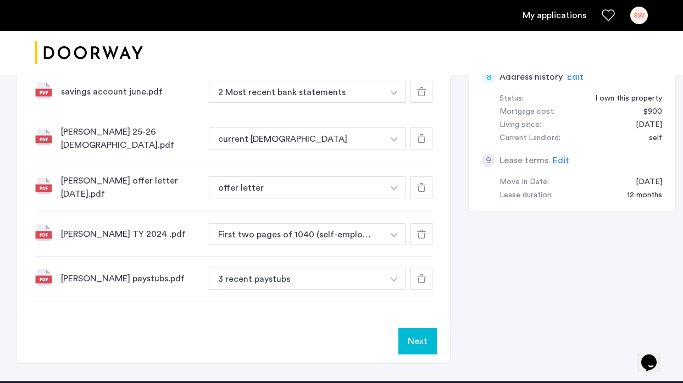
click at [405, 328] on button "Next" at bounding box center [417, 341] width 38 height 26
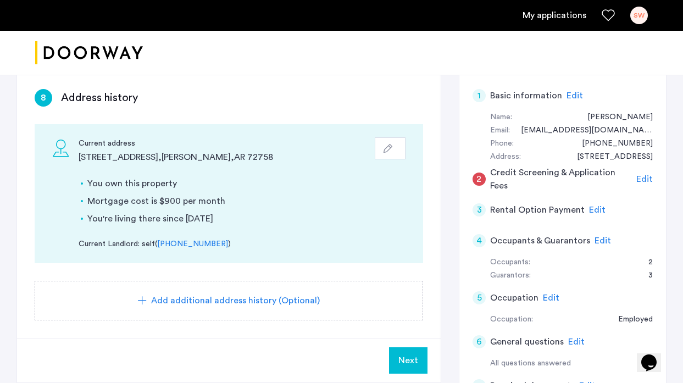
scroll to position [207, 0]
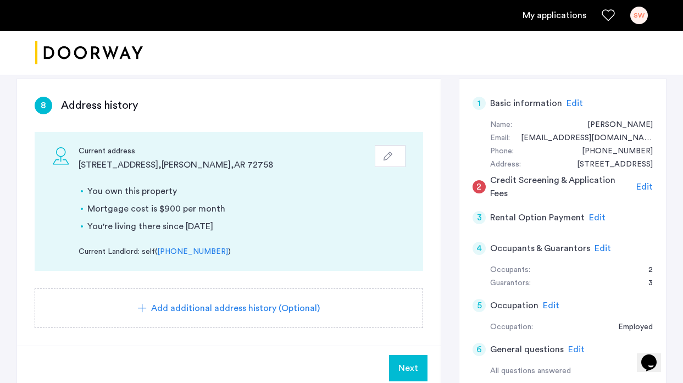
click at [404, 361] on span "Next" at bounding box center [408, 367] width 20 height 13
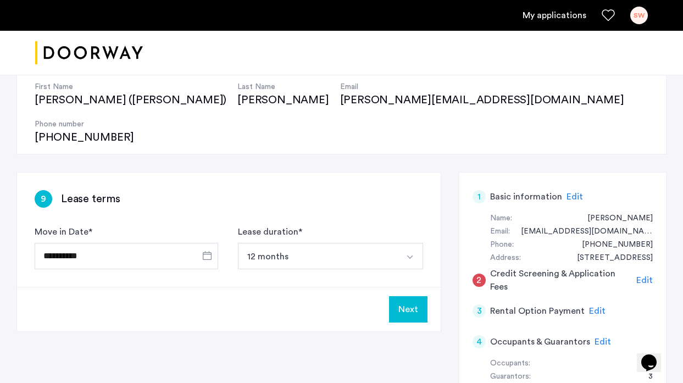
scroll to position [116, 0]
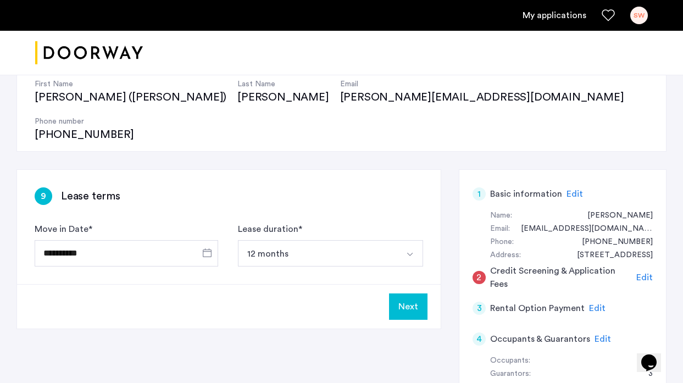
click at [401, 293] on button "Next" at bounding box center [408, 306] width 38 height 26
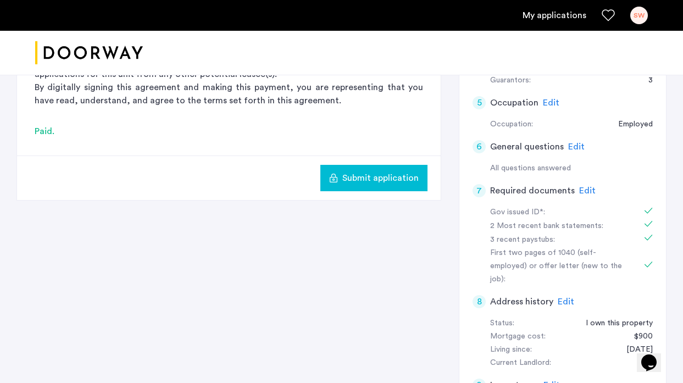
scroll to position [475, 0]
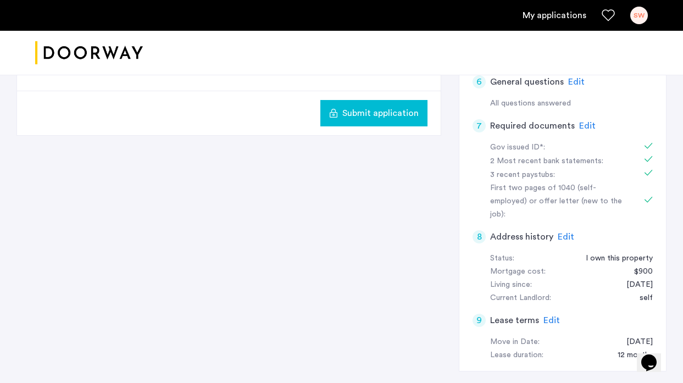
click at [358, 100] on button "Submit application" at bounding box center [373, 113] width 107 height 26
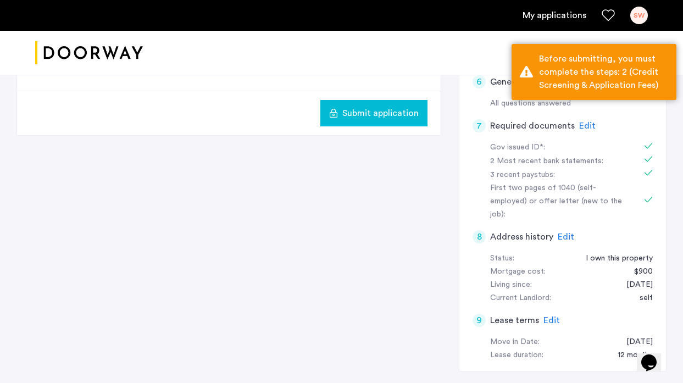
click at [367, 176] on div "3 Rental Option Payment Rental Option Payment Doorway is a duly licensed real e…" at bounding box center [341, 100] width 650 height 578
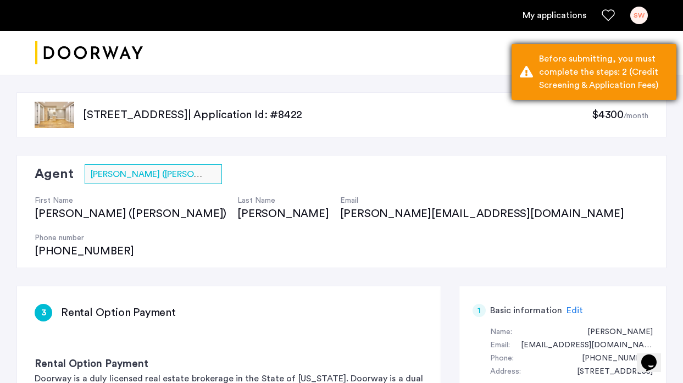
click at [547, 79] on div "Before submitting, you must complete the steps: 2 (Credit Screening & Applicati…" at bounding box center [603, 72] width 129 height 40
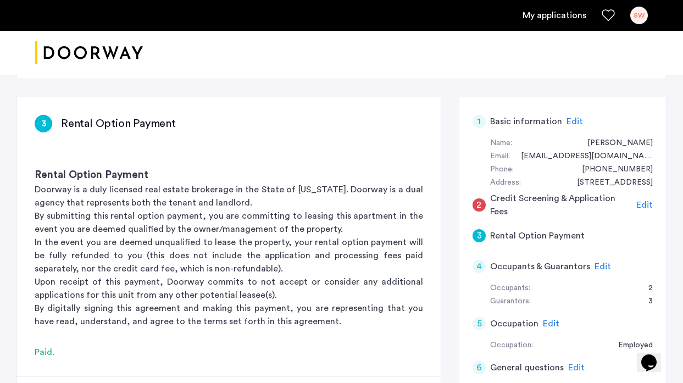
scroll to position [177, 0]
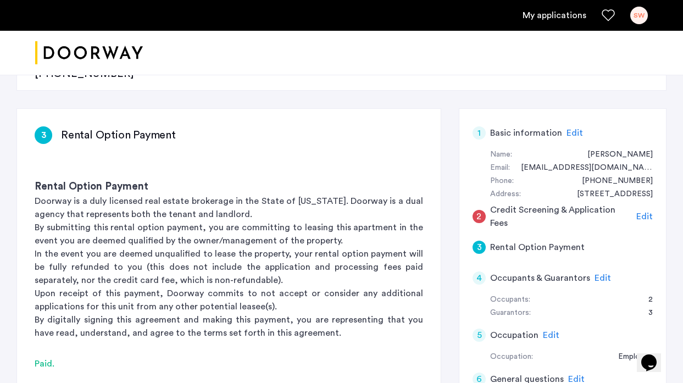
click at [644, 212] on span "Edit" at bounding box center [644, 216] width 16 height 9
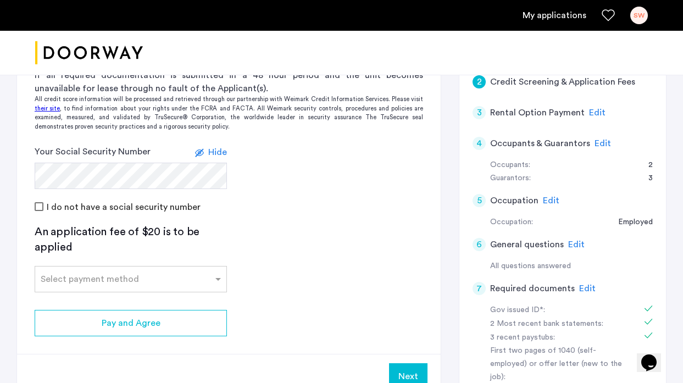
scroll to position [313, 0]
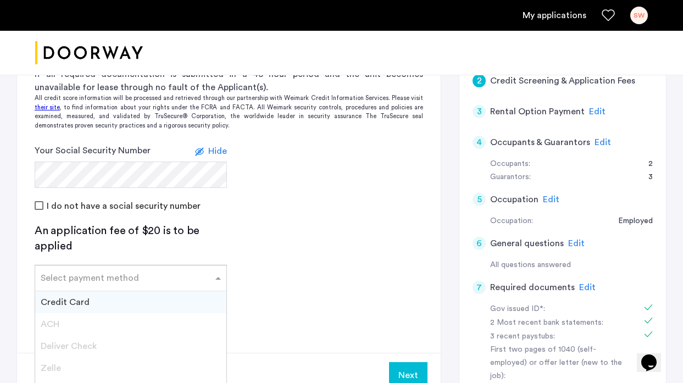
click at [213, 271] on span at bounding box center [220, 277] width 14 height 13
click at [192, 291] on div "Credit Card" at bounding box center [130, 302] width 191 height 22
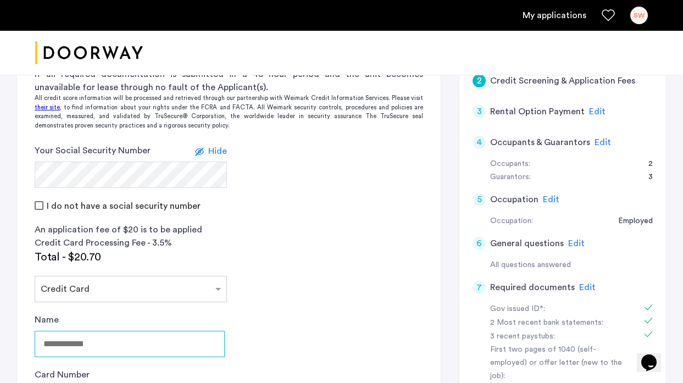
click at [98, 331] on input "Name" at bounding box center [130, 344] width 190 height 26
type input "**********"
click at [278, 327] on app-credit-screening "2 Credit Screening & Application Fees Application Fees Please submit your appli…" at bounding box center [228, 284] width 423 height 622
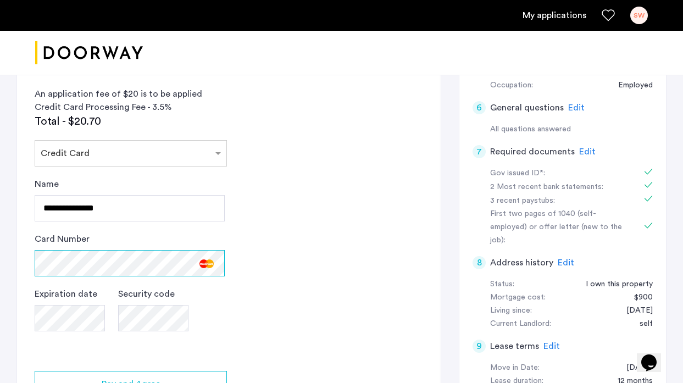
scroll to position [450, 0]
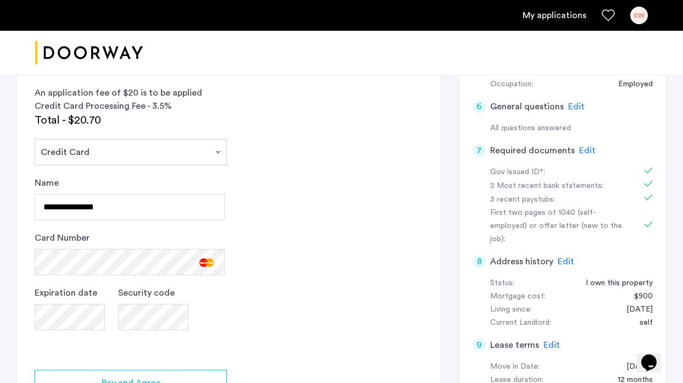
click at [239, 291] on app-credit-screening "2 Credit Screening & Application Fees Application Fees Please submit your appli…" at bounding box center [228, 147] width 423 height 622
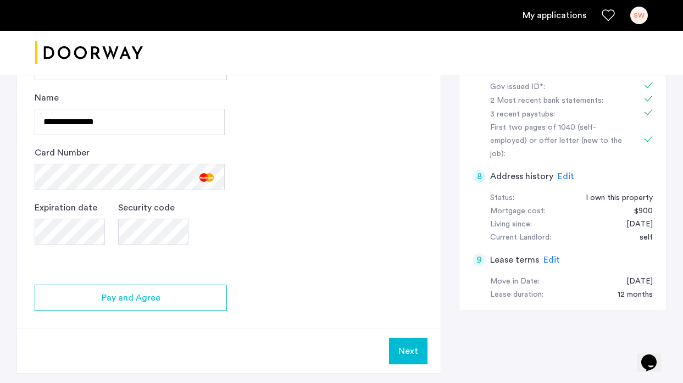
scroll to position [536, 0]
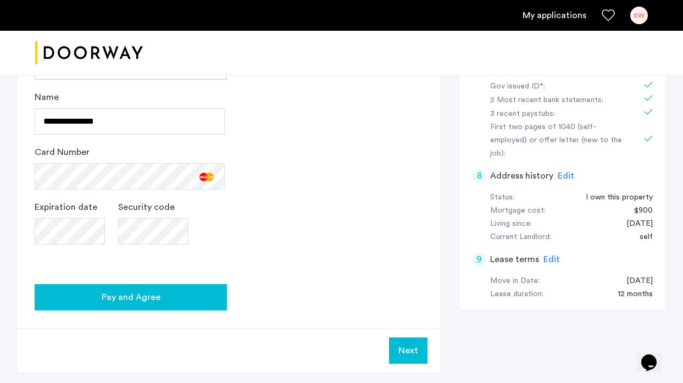
click at [203, 291] on div "Pay and Agree" at bounding box center [130, 297] width 175 height 13
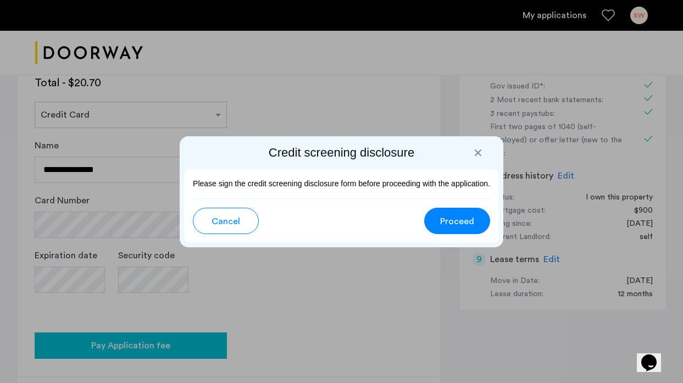
scroll to position [0, 0]
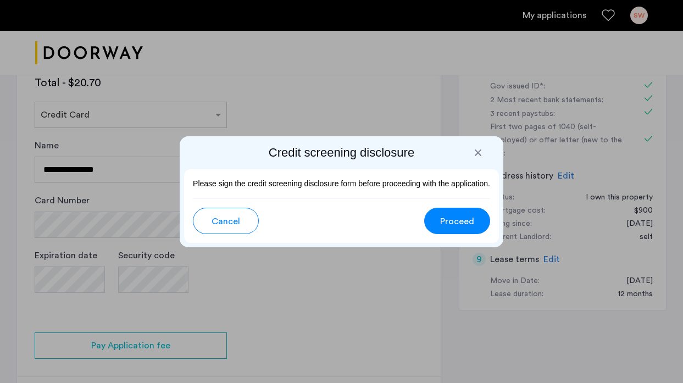
click at [443, 219] on span "Proceed" at bounding box center [457, 221] width 34 height 13
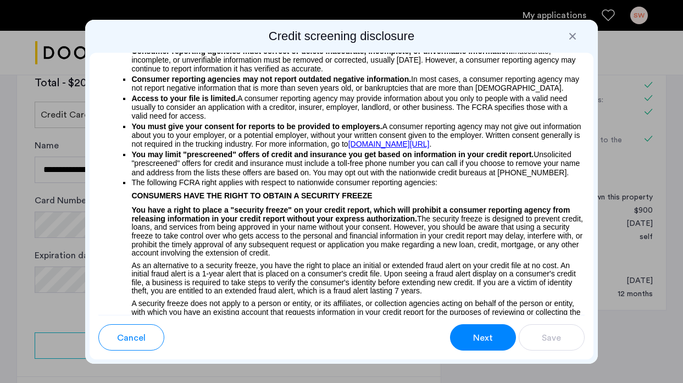
scroll to position [317, 0]
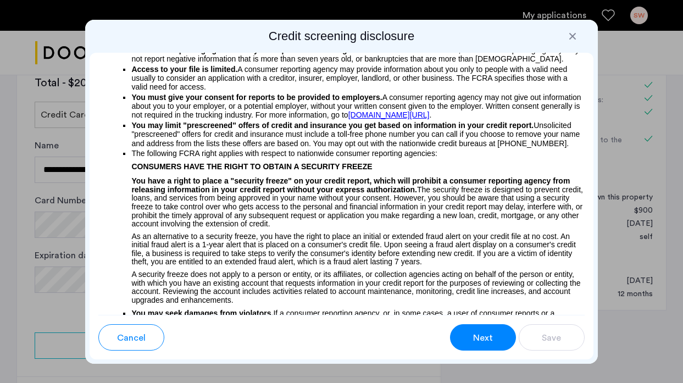
click at [470, 335] on button "Next" at bounding box center [483, 337] width 66 height 26
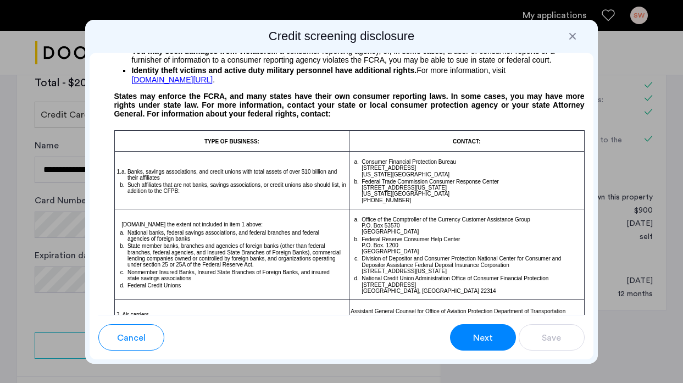
click at [476, 334] on span "Next" at bounding box center [483, 337] width 20 height 13
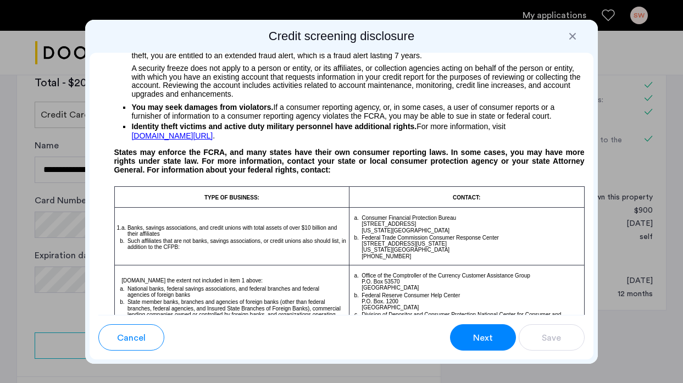
scroll to position [513, 0]
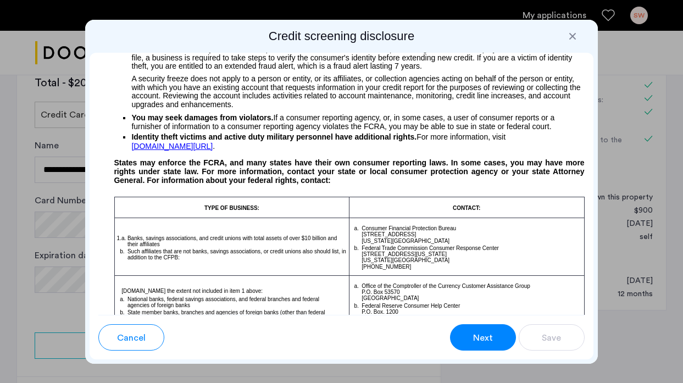
click at [465, 338] on button "Next" at bounding box center [483, 337] width 66 height 26
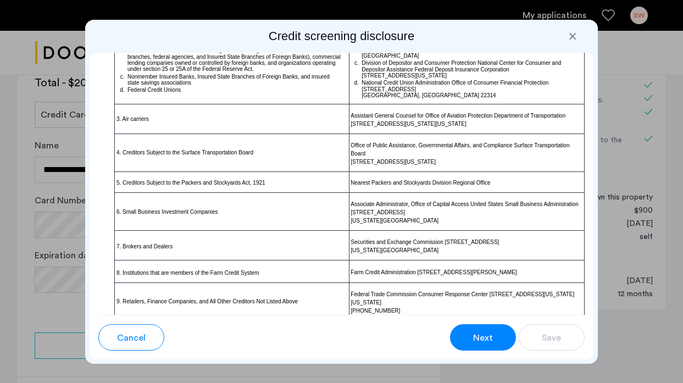
click at [475, 336] on span "Next" at bounding box center [483, 337] width 20 height 13
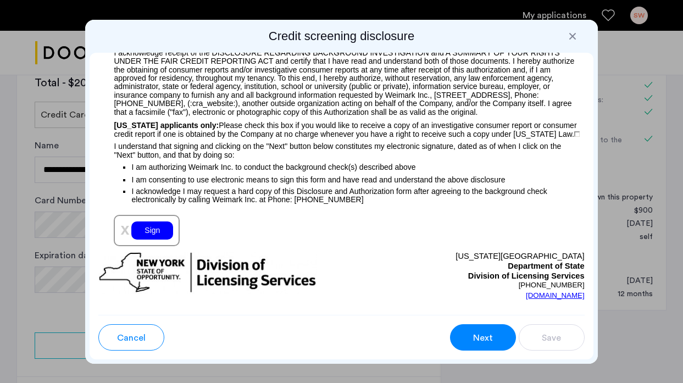
scroll to position [1313, 0]
click at [152, 221] on div "Sign" at bounding box center [152, 230] width 42 height 18
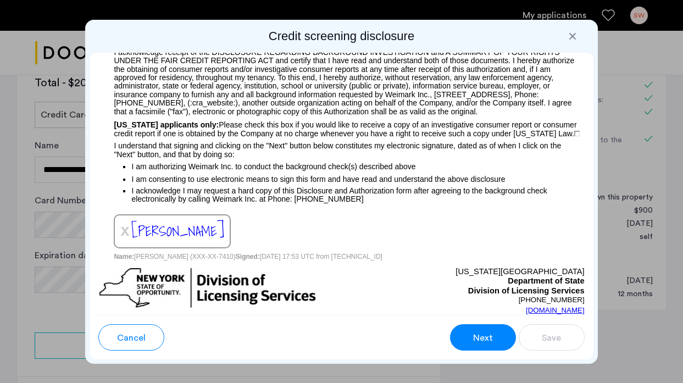
click at [462, 332] on button "Next" at bounding box center [483, 337] width 66 height 26
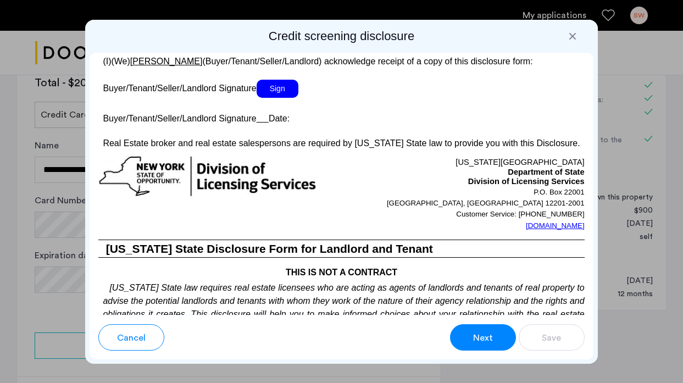
scroll to position [2290, 0]
click at [277, 87] on span "Sign" at bounding box center [277, 89] width 42 height 18
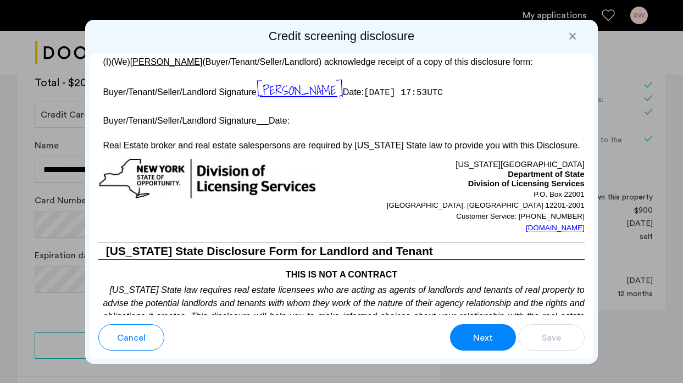
click at [266, 121] on u at bounding box center [262, 120] width 12 height 9
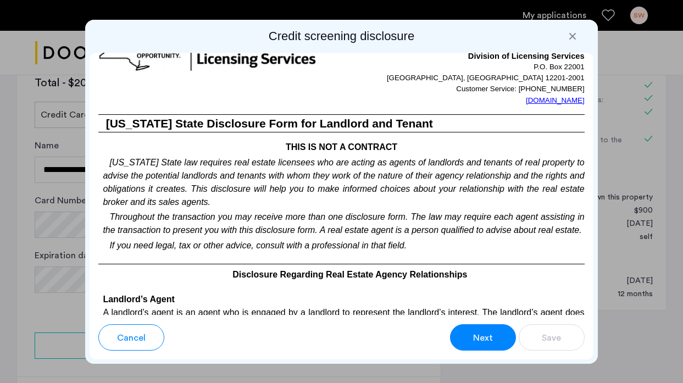
scroll to position [2420, 0]
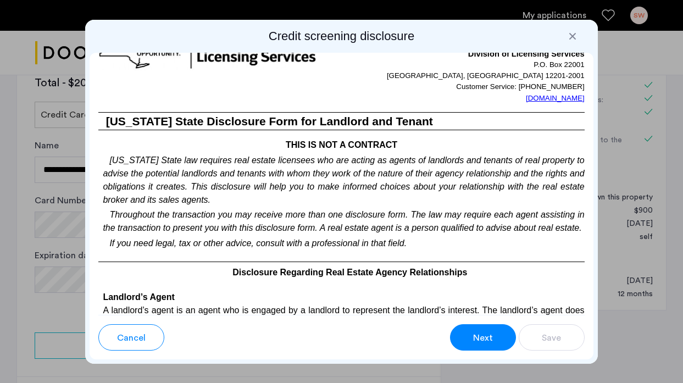
click at [490, 328] on button "Next" at bounding box center [483, 337] width 66 height 26
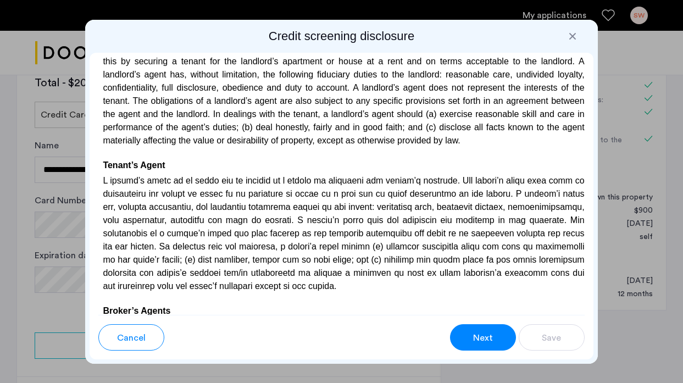
click at [481, 334] on span "Next" at bounding box center [483, 337] width 20 height 13
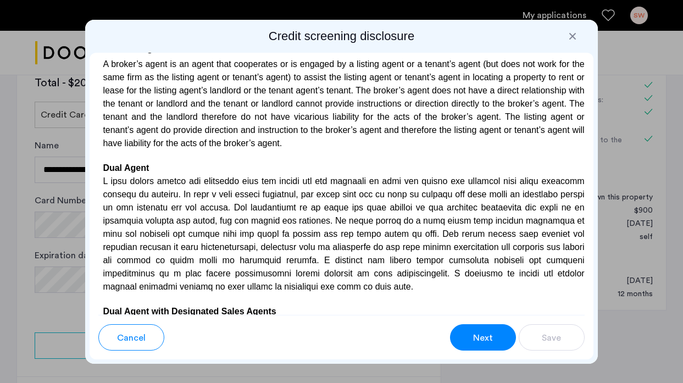
click at [481, 334] on span "Next" at bounding box center [483, 337] width 20 height 13
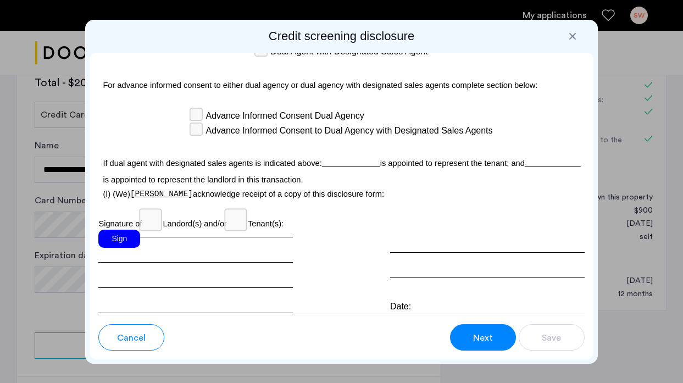
scroll to position [3530, 0]
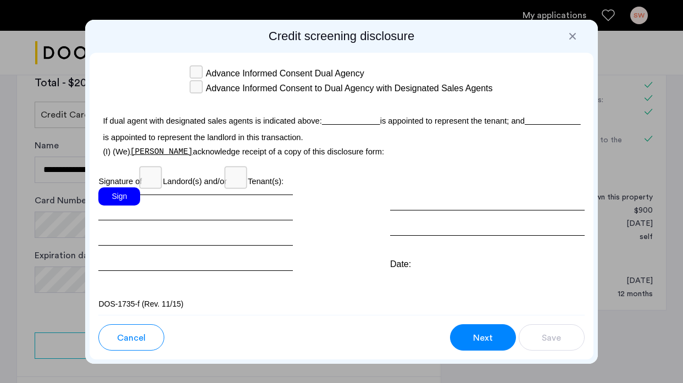
click at [122, 194] on div "Sign" at bounding box center [119, 196] width 42 height 18
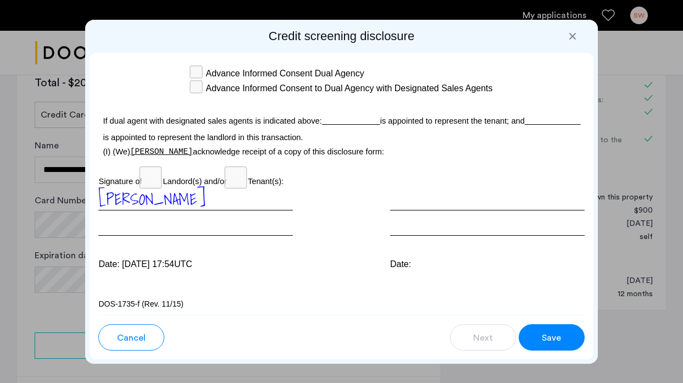
click at [548, 336] on span "Save" at bounding box center [551, 337] width 19 height 13
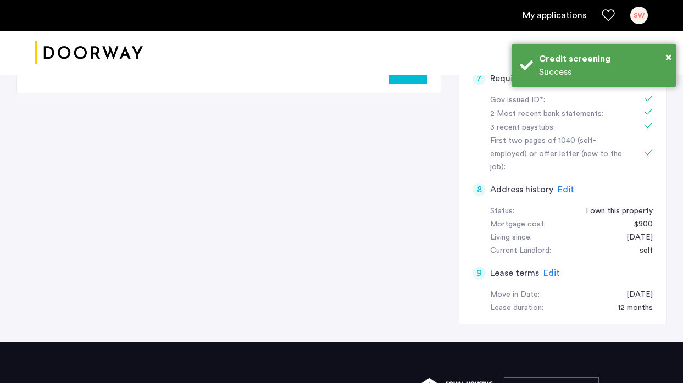
scroll to position [0, 0]
